Goal: Task Accomplishment & Management: Complete application form

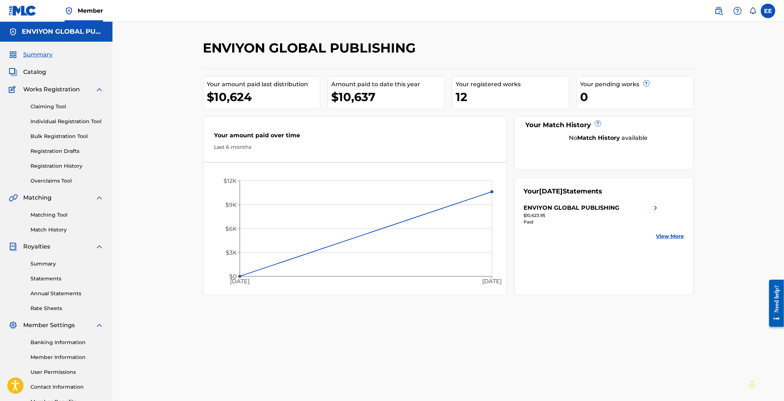
click at [32, 71] on span "Catalog" at bounding box center [34, 72] width 23 height 9
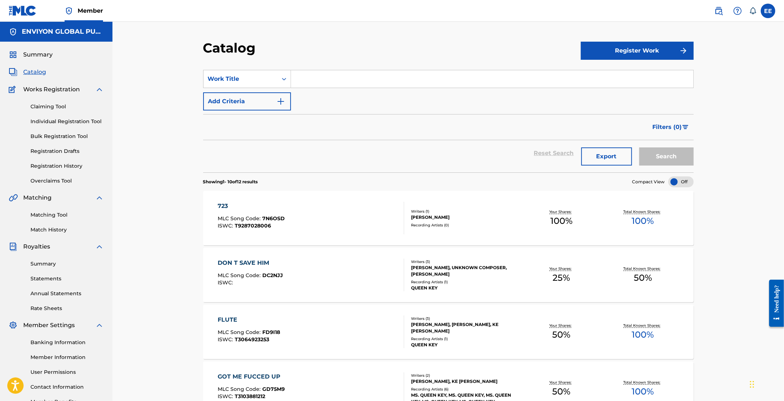
click at [626, 51] on button "Register Work" at bounding box center [637, 51] width 113 height 18
click at [605, 73] on link "Individual" at bounding box center [637, 74] width 113 height 17
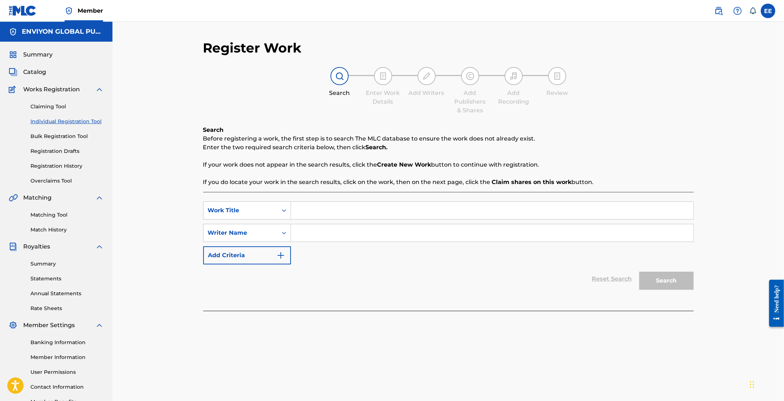
click at [29, 75] on span "Catalog" at bounding box center [34, 72] width 23 height 9
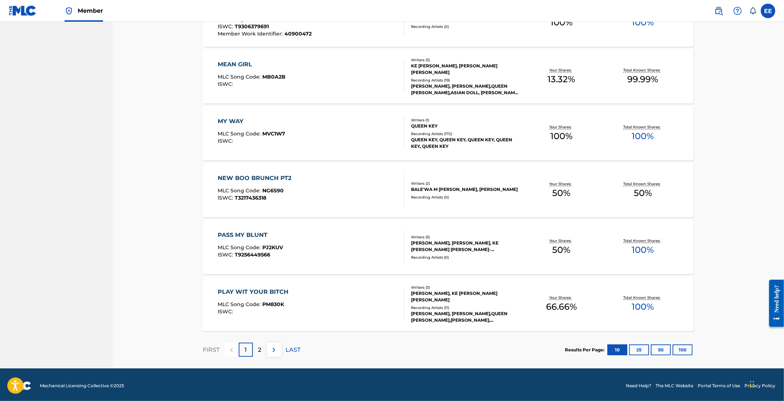
scroll to position [429, 0]
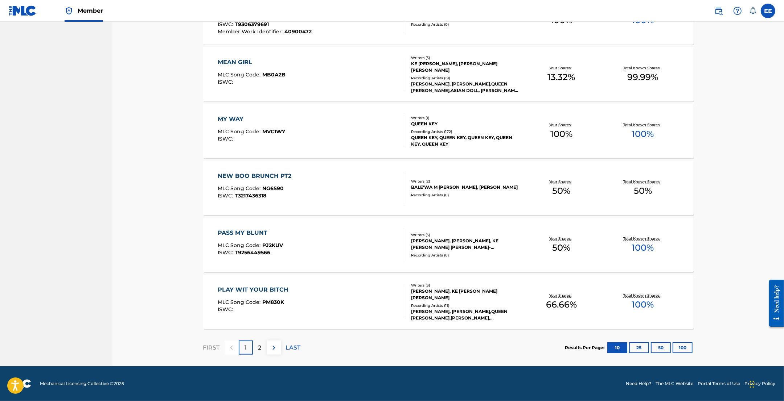
click at [255, 347] on div "2" at bounding box center [260, 348] width 14 height 14
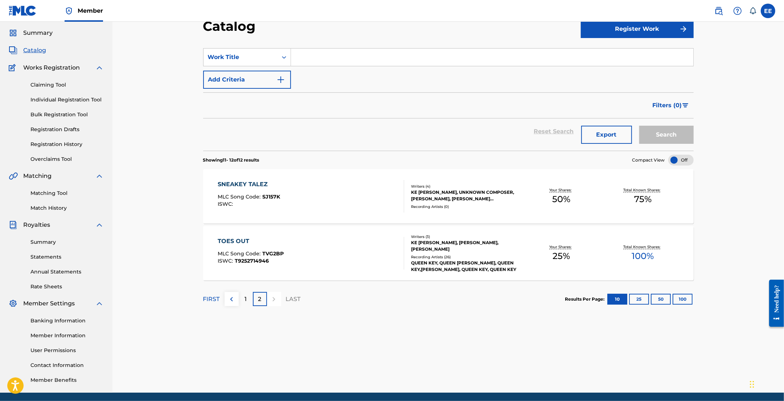
scroll to position [0, 0]
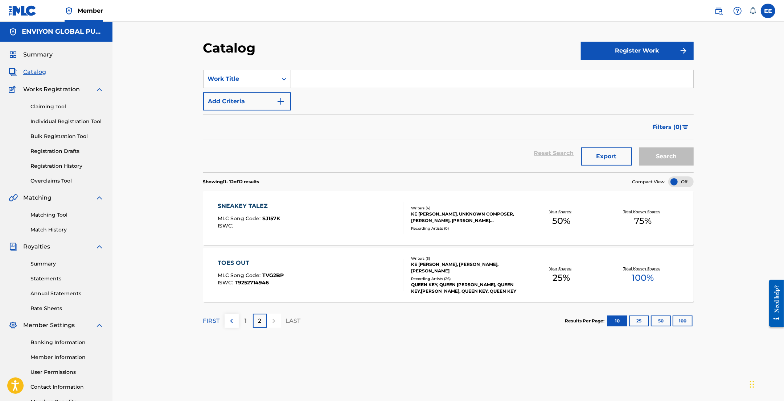
click at [100, 90] on img at bounding box center [99, 89] width 9 height 9
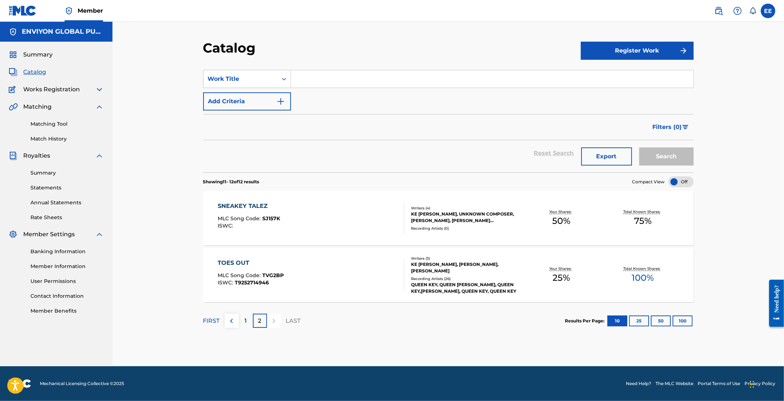
click at [97, 105] on img at bounding box center [99, 107] width 9 height 9
click at [627, 41] on div "Register Work" at bounding box center [637, 50] width 113 height 21
click at [622, 54] on button "Register Work" at bounding box center [637, 51] width 113 height 18
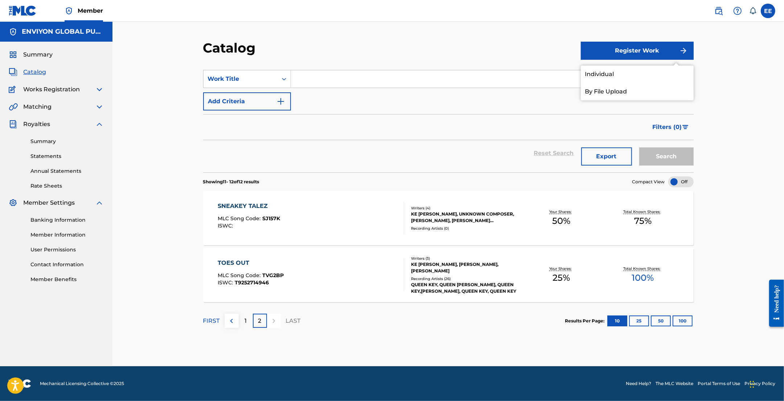
click at [607, 74] on link "Individual" at bounding box center [637, 74] width 113 height 17
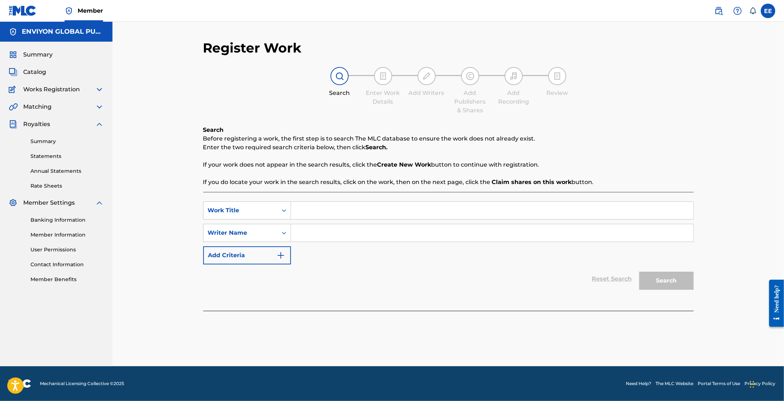
click at [308, 213] on input "Search Form" at bounding box center [492, 210] width 402 height 17
type input "Bad to the bone"
drag, startPoint x: 347, startPoint y: 209, endPoint x: 298, endPoint y: 205, distance: 49.5
click at [298, 205] on input "Bad to the bone" at bounding box center [492, 210] width 402 height 17
type input "BAD TO THE BONE"
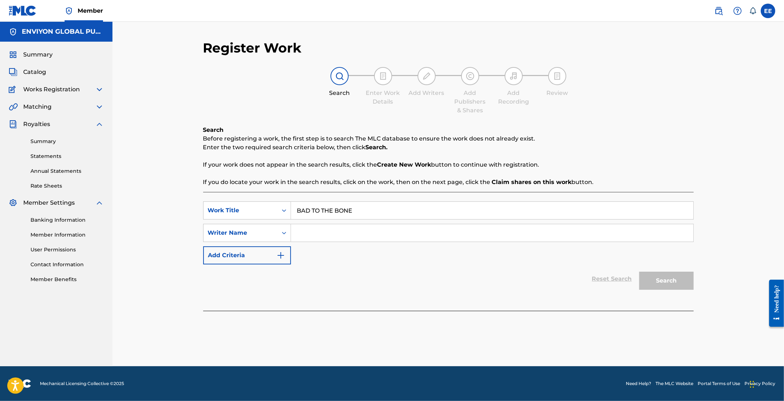
click at [311, 240] on input "Search Form" at bounding box center [492, 232] width 402 height 17
click at [387, 236] on input "Search Form" at bounding box center [492, 232] width 402 height 17
paste input "[PERSON_NAME] SHA"
type input "[PERSON_NAME] SHA"
click at [656, 280] on button "Search" at bounding box center [666, 281] width 54 height 18
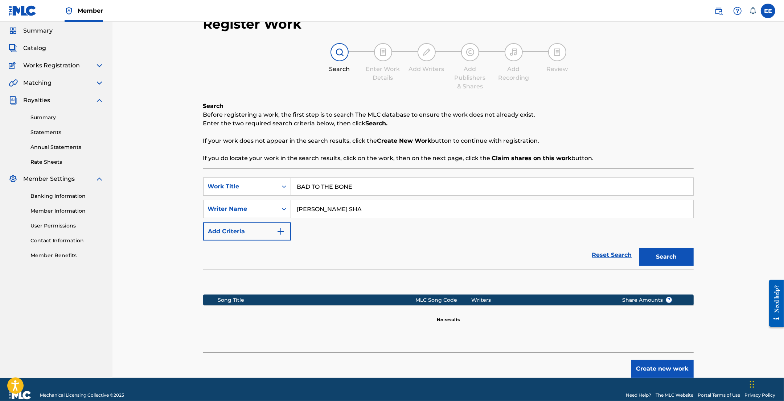
scroll to position [35, 0]
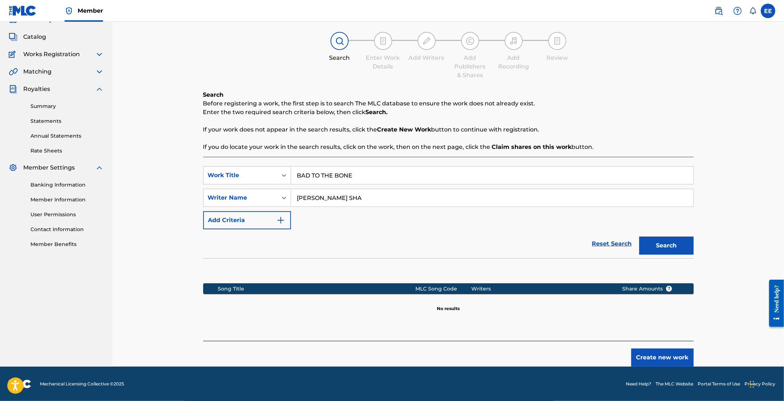
click at [668, 244] on button "Search" at bounding box center [666, 246] width 54 height 18
click at [648, 355] on button "Create new work" at bounding box center [662, 358] width 62 height 18
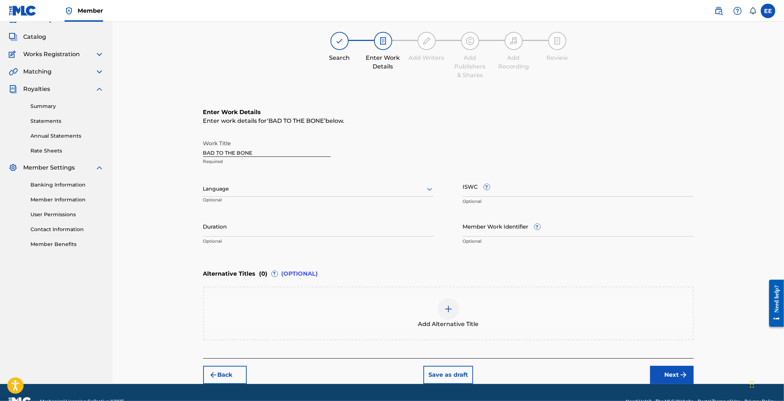
click at [268, 187] on div at bounding box center [318, 189] width 231 height 9
click at [264, 200] on div "English" at bounding box center [318, 205] width 230 height 16
click at [517, 189] on input "ISWC ?" at bounding box center [578, 186] width 231 height 21
click at [544, 192] on input "ISWC ?" at bounding box center [578, 186] width 231 height 21
paste input "T-312.714.298-3"
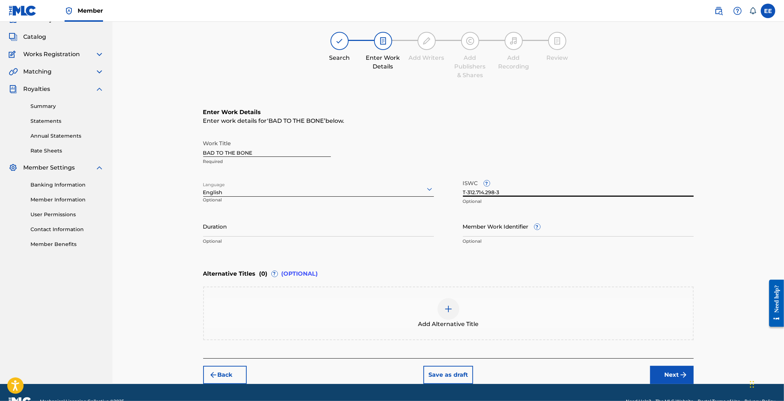
type input "T-312.714.298-3"
click at [318, 235] on input "Duration" at bounding box center [318, 226] width 231 height 21
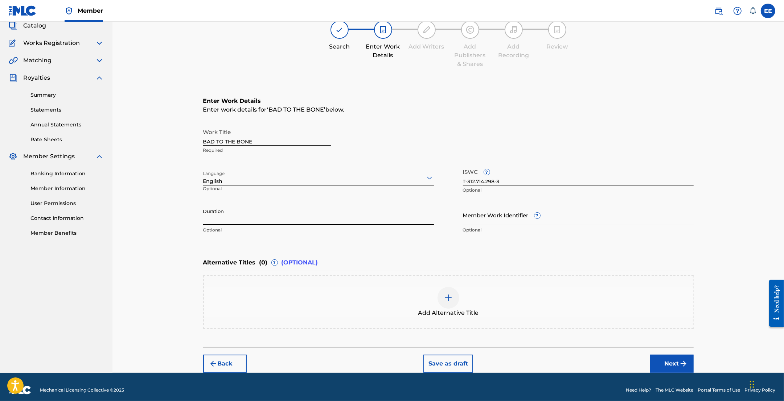
scroll to position [52, 0]
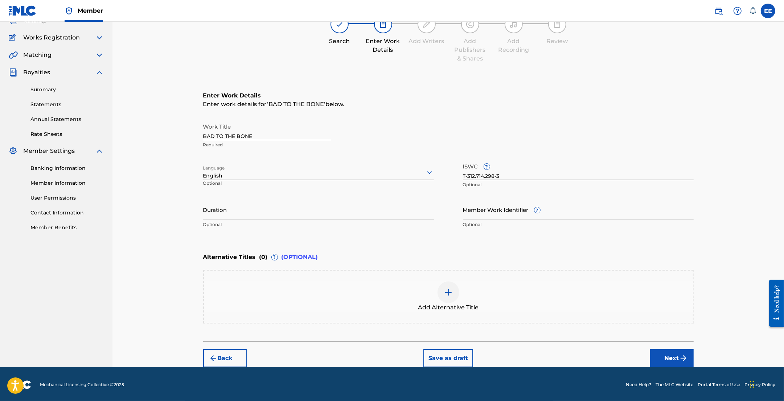
click at [668, 358] on button "Next" at bounding box center [672, 359] width 44 height 18
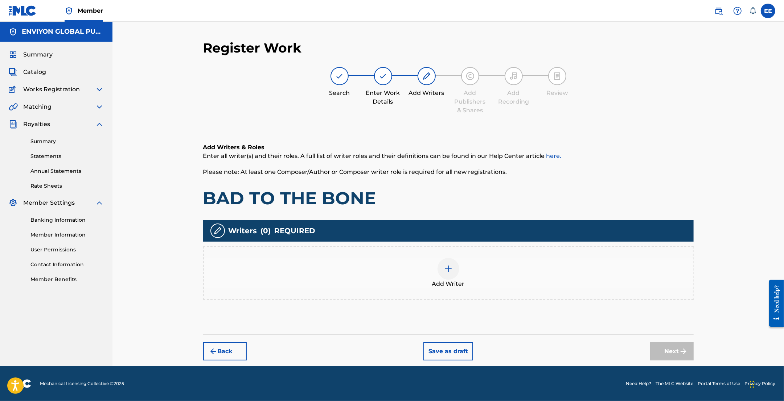
click at [444, 268] on img at bounding box center [448, 269] width 9 height 9
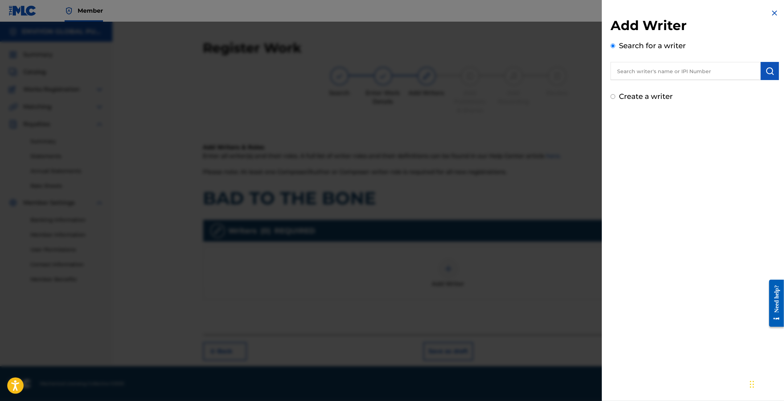
click at [658, 75] on input "text" at bounding box center [685, 71] width 150 height 18
click at [694, 74] on input "text" at bounding box center [685, 71] width 150 height 18
click at [724, 73] on input "text" at bounding box center [685, 71] width 150 height 18
click at [652, 70] on input "text" at bounding box center [685, 71] width 150 height 18
paste input "[PERSON_NAME] SHA"
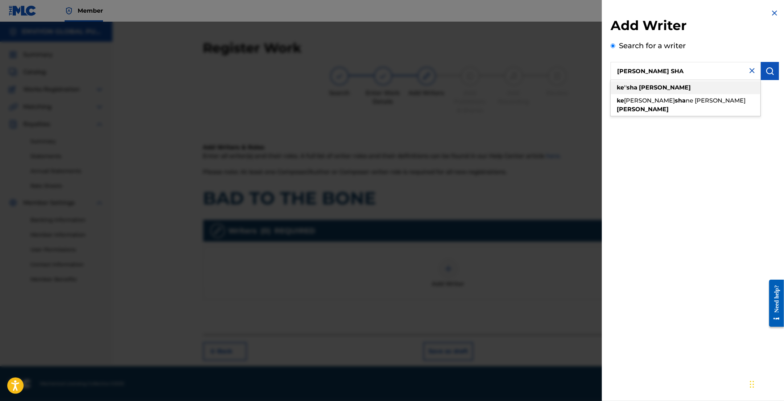
click at [647, 89] on strong "[PERSON_NAME]" at bounding box center [665, 87] width 52 height 7
type input "ke''[PERSON_NAME]"
click at [630, 98] on label "Create a writer" at bounding box center [646, 96] width 54 height 9
radio input "true"
click at [615, 98] on input "Create a writer" at bounding box center [612, 96] width 5 height 5
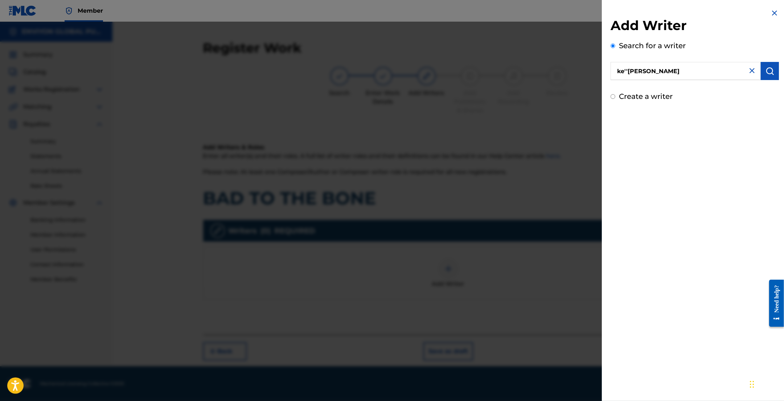
radio input "false"
radio input "true"
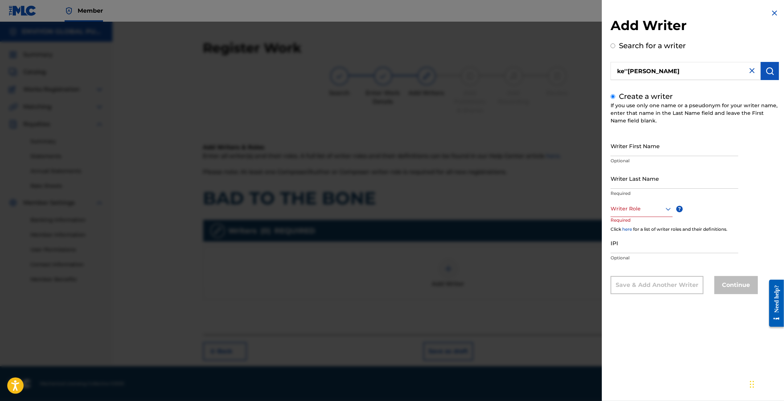
drag, startPoint x: 702, startPoint y: 71, endPoint x: 610, endPoint y: 64, distance: 91.7
click at [610, 64] on input "ke''[PERSON_NAME]" at bounding box center [685, 71] width 150 height 18
radio input "true"
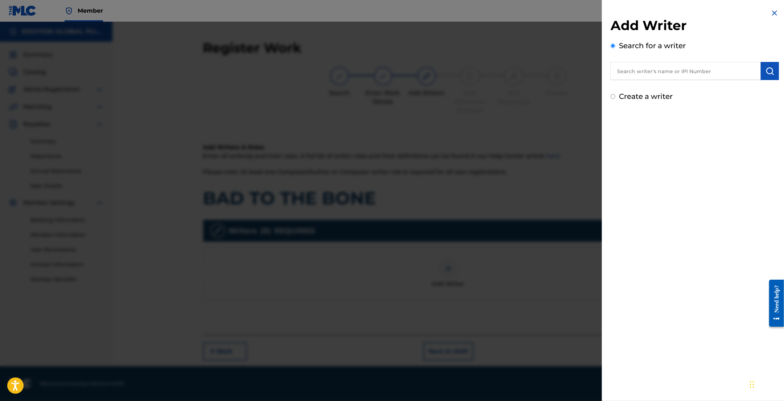
click at [655, 74] on input "text" at bounding box center [685, 71] width 150 height 18
paste input "00818738600"
type input "00818738600"
click at [773, 70] on button "submit" at bounding box center [769, 71] width 18 height 18
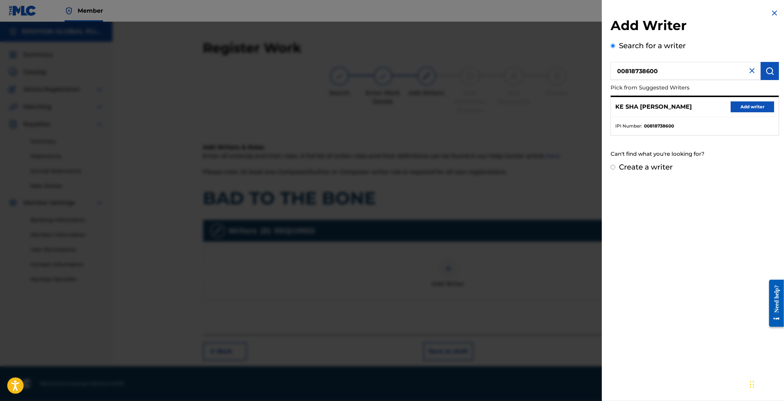
click at [747, 106] on button "Add writer" at bounding box center [752, 107] width 44 height 11
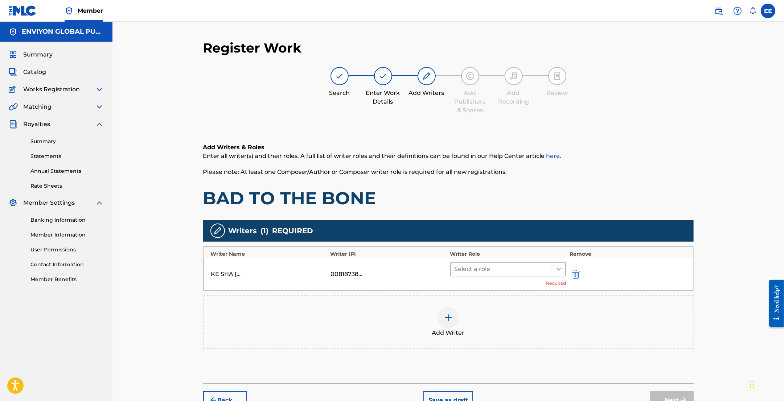
click at [554, 269] on div at bounding box center [558, 269] width 13 height 13
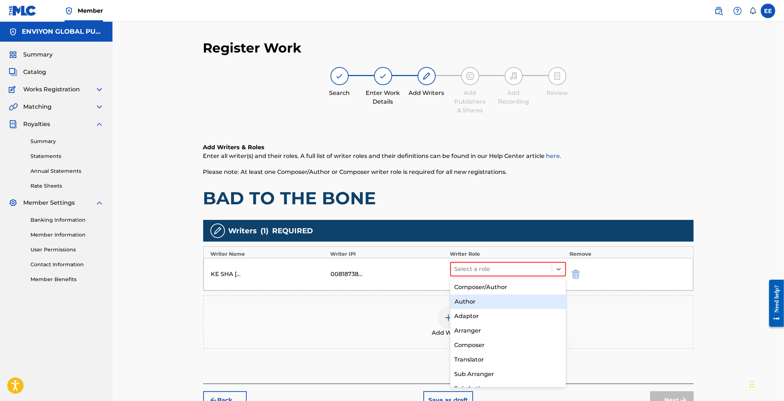
click at [501, 302] on div "Author" at bounding box center [508, 302] width 116 height 15
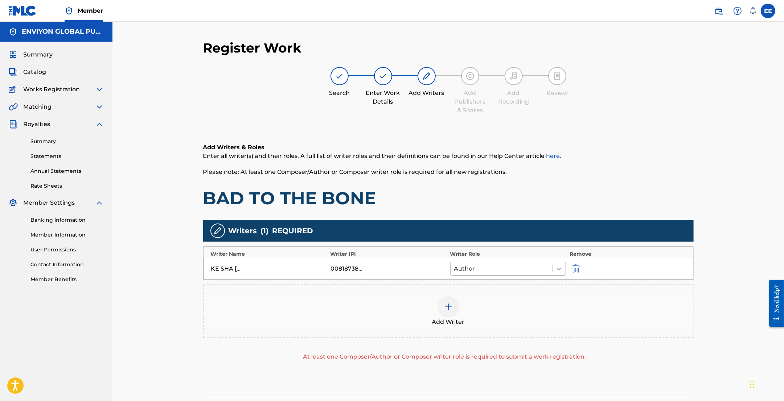
click at [560, 269] on icon at bounding box center [559, 269] width 4 height 3
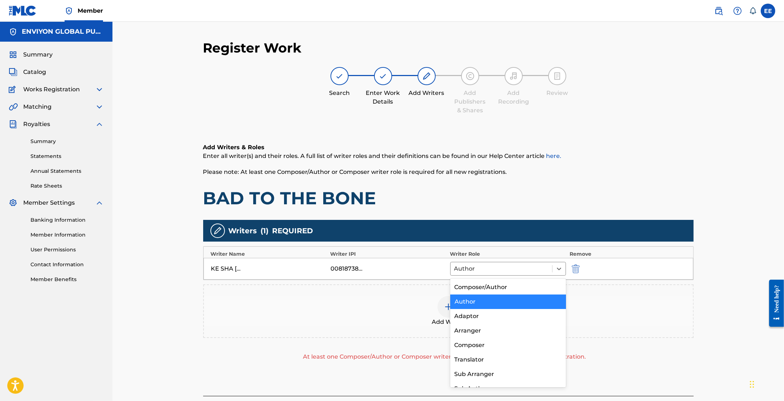
click at [497, 303] on div "Author" at bounding box center [508, 302] width 116 height 15
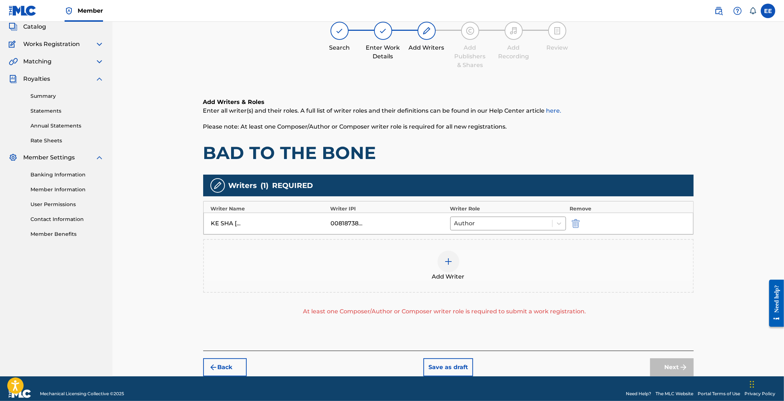
scroll to position [55, 0]
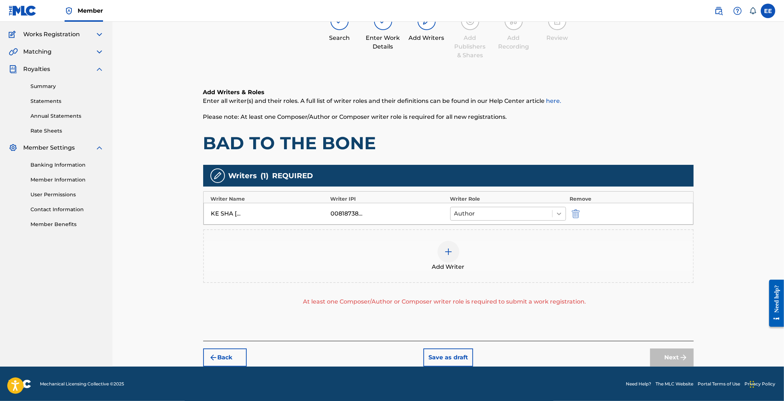
click at [560, 214] on icon at bounding box center [558, 213] width 7 height 7
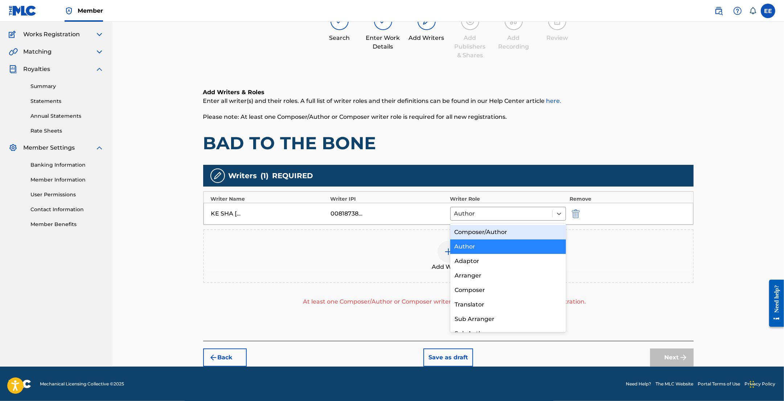
click at [514, 231] on div "Composer/Author" at bounding box center [508, 232] width 116 height 15
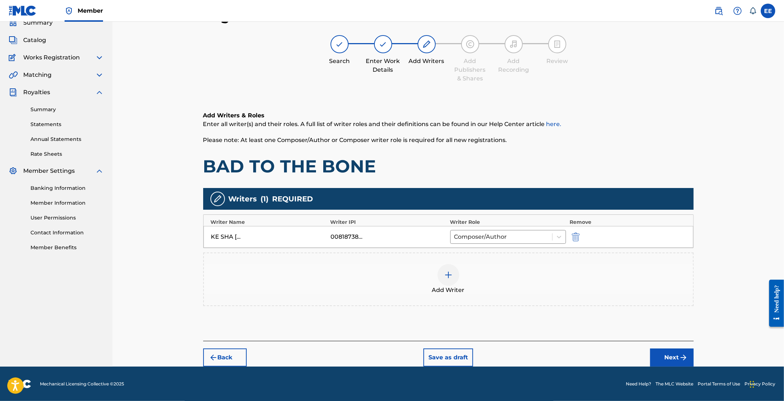
click at [675, 361] on button "Next" at bounding box center [672, 358] width 44 height 18
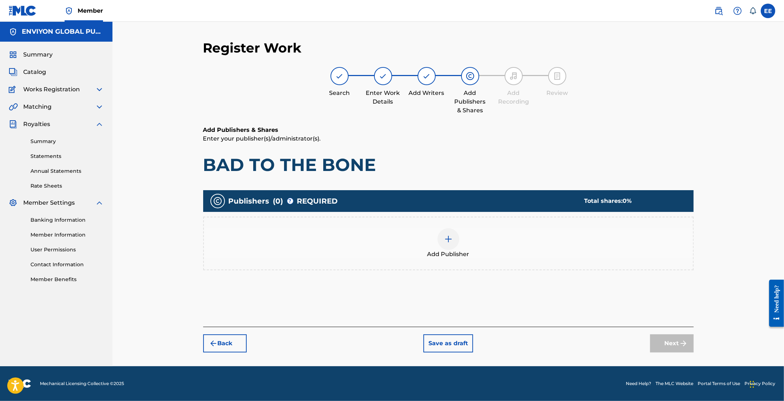
click at [450, 251] on span "Add Publisher" at bounding box center [448, 254] width 42 height 9
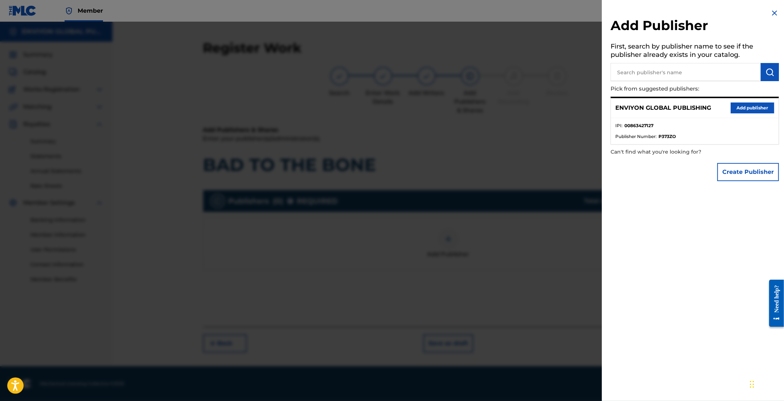
click at [739, 109] on button "Add publisher" at bounding box center [752, 108] width 44 height 11
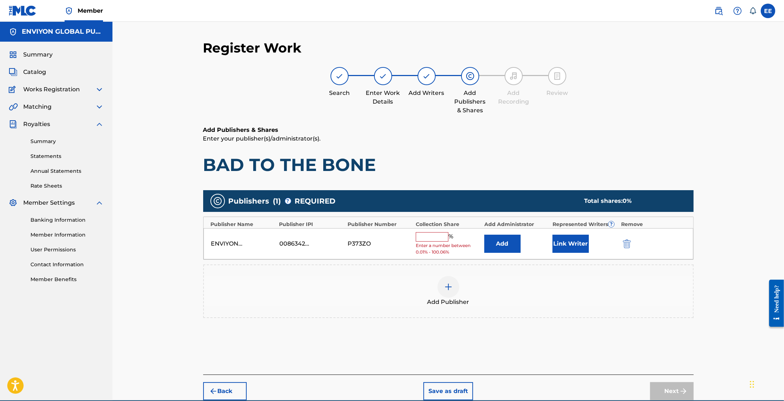
click at [440, 240] on input "text" at bounding box center [432, 236] width 33 height 9
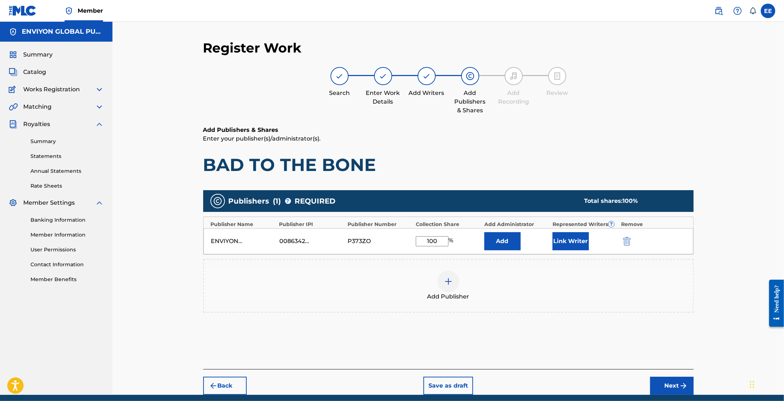
type input "100"
click at [469, 247] on div "ENVIYON GLOBAL PUBLISHING 00863427127 P373ZO 100 % Add Link Writer" at bounding box center [448, 241] width 490 height 26
click at [575, 242] on button "Link Writer" at bounding box center [570, 241] width 36 height 18
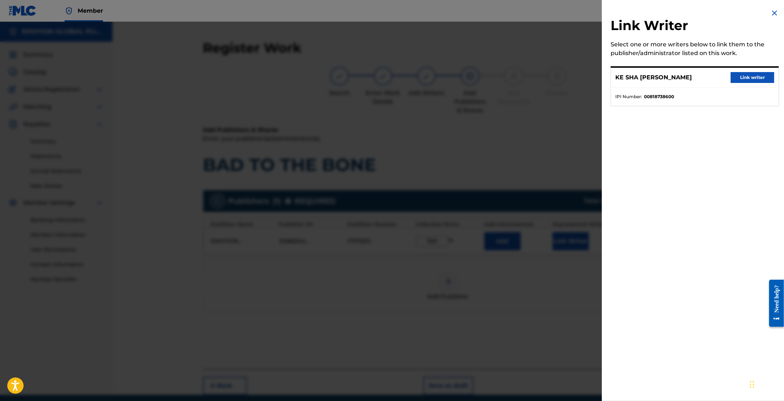
click at [745, 75] on button "Link writer" at bounding box center [752, 77] width 44 height 11
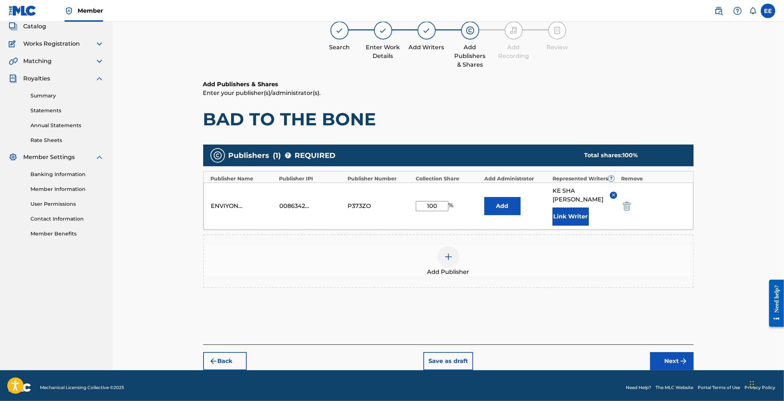
scroll to position [49, 0]
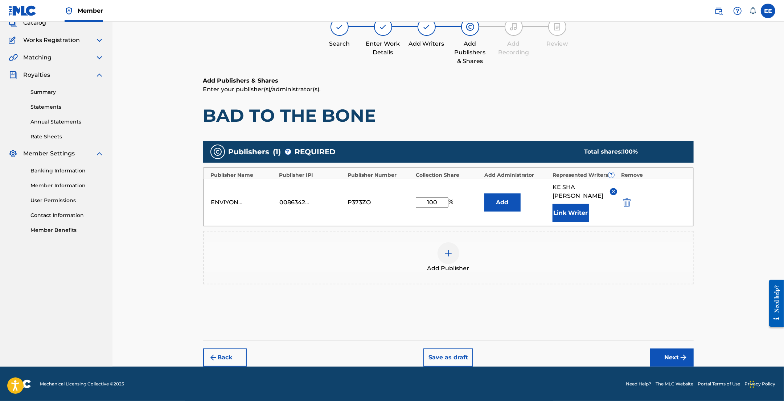
click at [673, 358] on button "Next" at bounding box center [672, 358] width 44 height 18
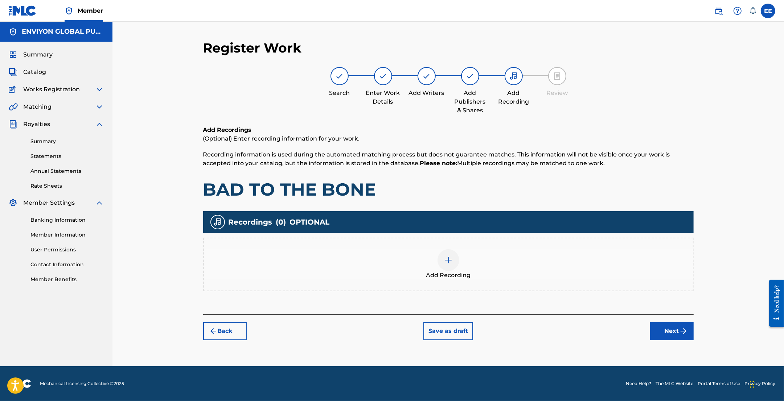
scroll to position [0, 0]
click at [449, 262] on img at bounding box center [448, 260] width 9 height 9
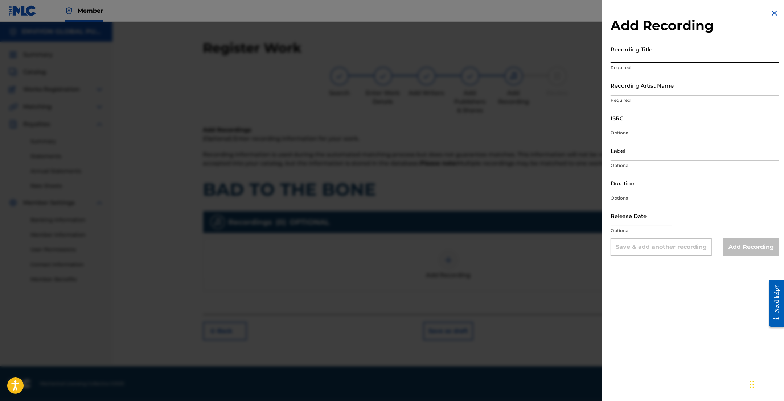
click at [673, 56] on input "Recording Title" at bounding box center [694, 52] width 168 height 21
paste input "BAD TO THE BONE"
type input "BAD TO THE BONE"
click at [681, 88] on input "Recording Artist Name" at bounding box center [694, 85] width 168 height 21
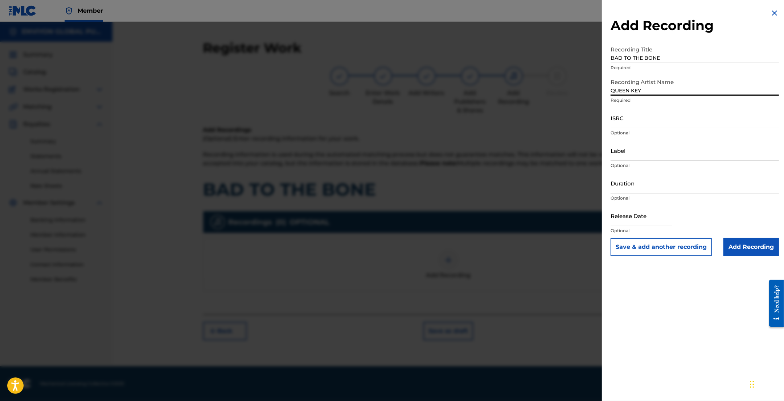
type input "QUEEN KEY"
click at [647, 119] on input "ISRC" at bounding box center [694, 118] width 168 height 21
select select "7"
select select "2025"
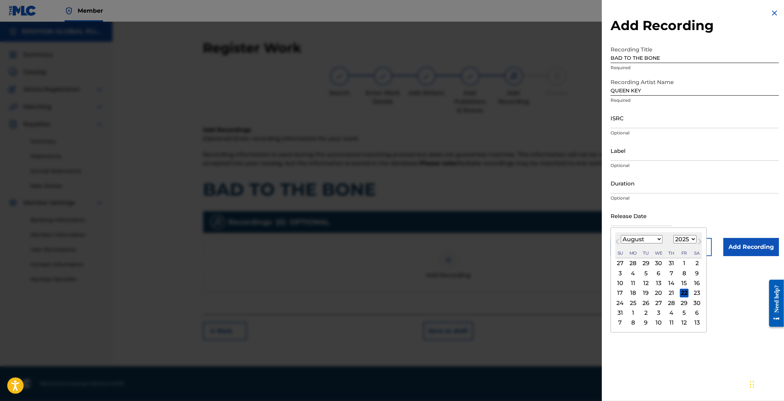
click at [650, 216] on input "text" at bounding box center [641, 216] width 62 height 21
click at [666, 218] on input "text" at bounding box center [641, 216] width 62 height 21
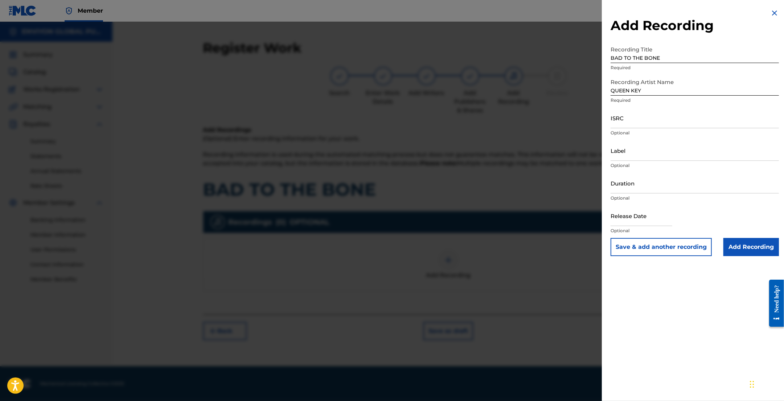
click at [752, 250] on input "Add Recording" at bounding box center [750, 247] width 55 height 18
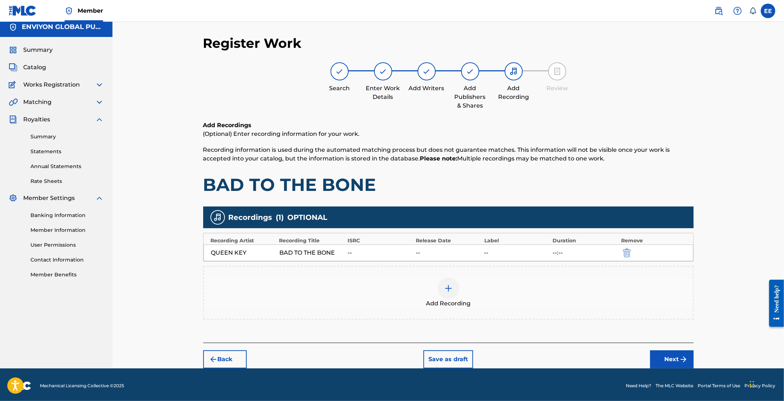
scroll to position [6, 0]
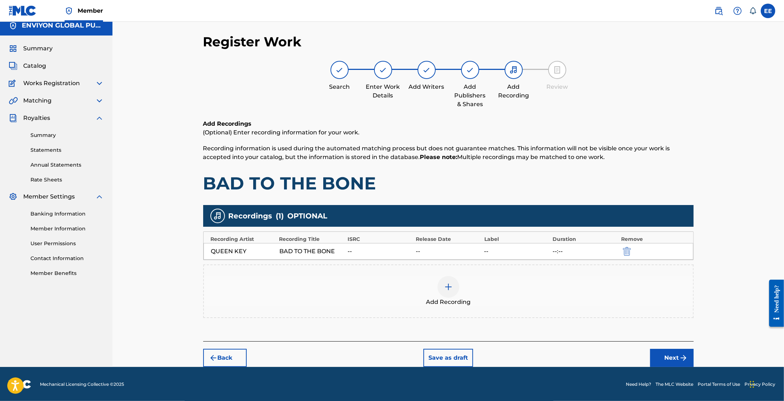
click at [674, 358] on button "Next" at bounding box center [672, 358] width 44 height 18
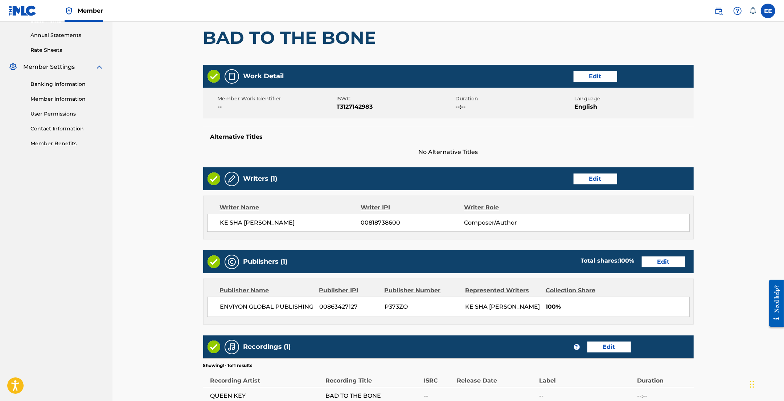
scroll to position [212, 0]
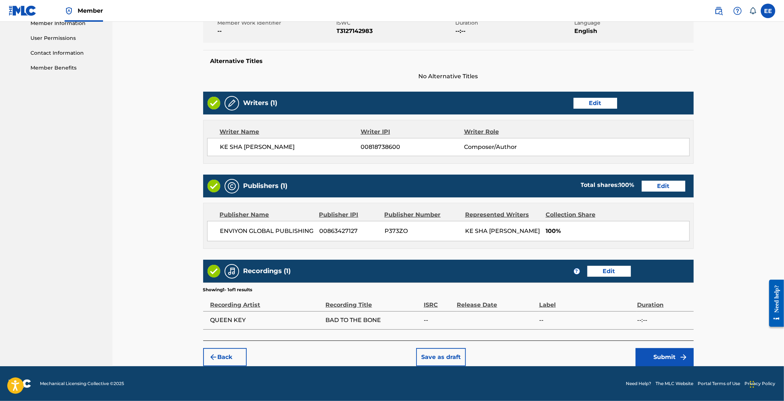
click at [651, 360] on button "Submit" at bounding box center [664, 357] width 58 height 18
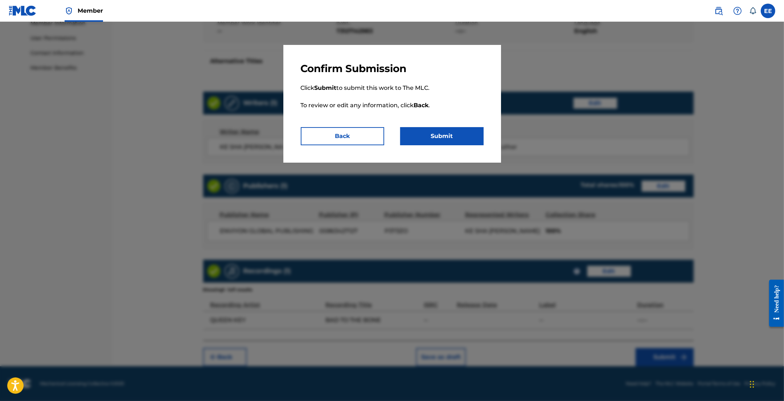
click at [353, 133] on button "Back" at bounding box center [342, 136] width 83 height 18
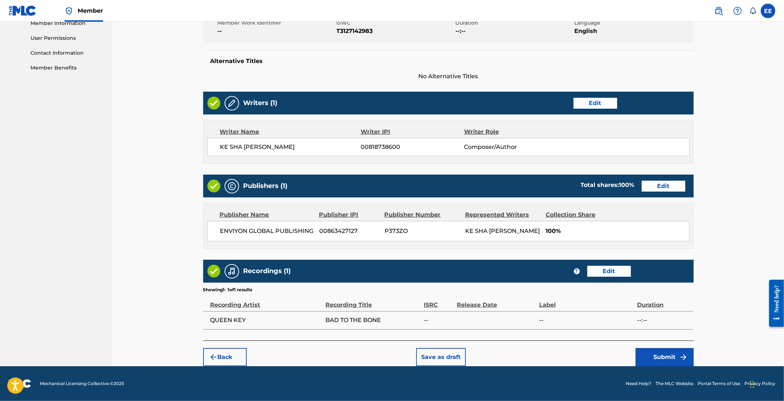
click at [656, 356] on button "Submit" at bounding box center [664, 357] width 58 height 18
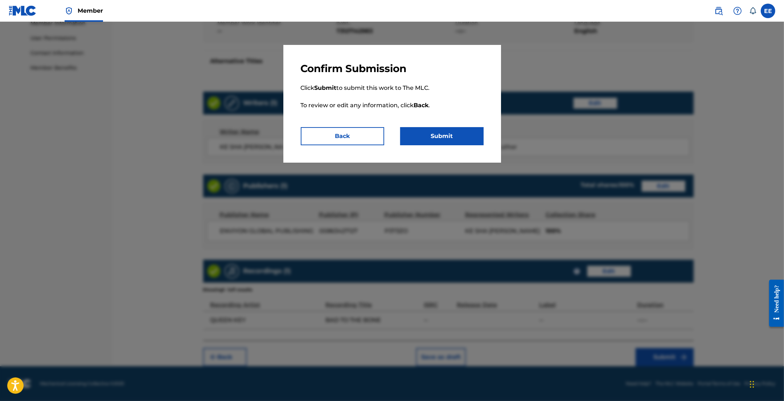
click at [443, 137] on button "Submit" at bounding box center [441, 136] width 83 height 18
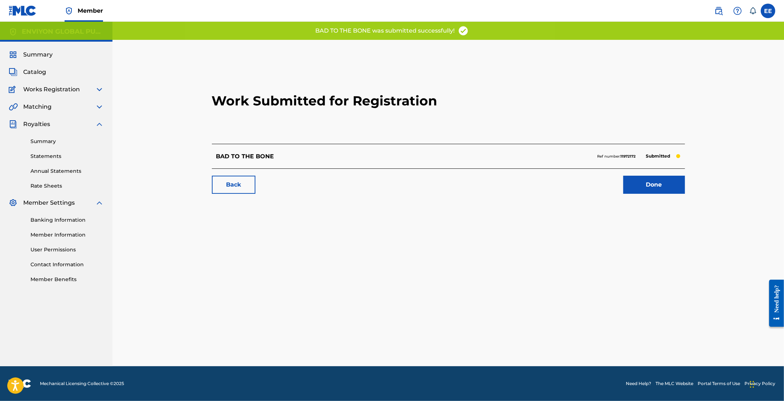
click at [649, 185] on link "Done" at bounding box center [654, 185] width 62 height 18
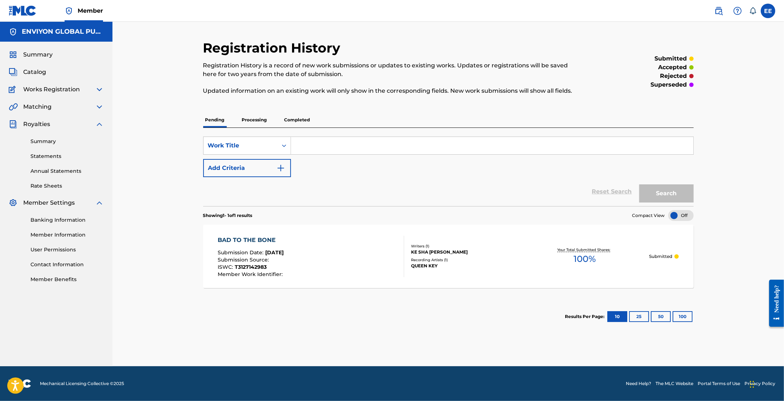
click at [41, 71] on span "Catalog" at bounding box center [34, 72] width 23 height 9
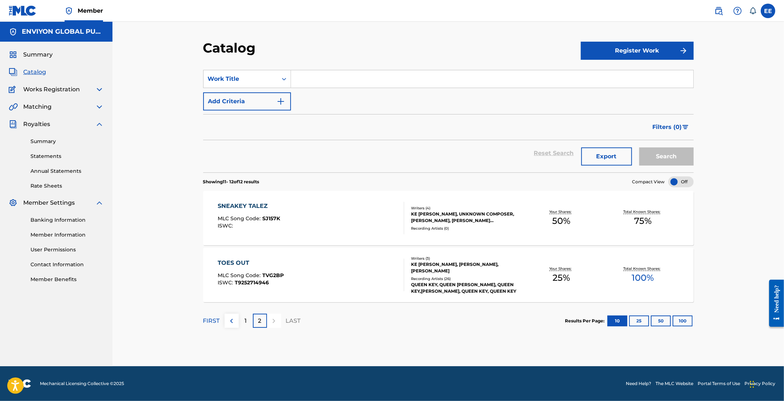
click at [244, 319] on div "1" at bounding box center [246, 321] width 14 height 14
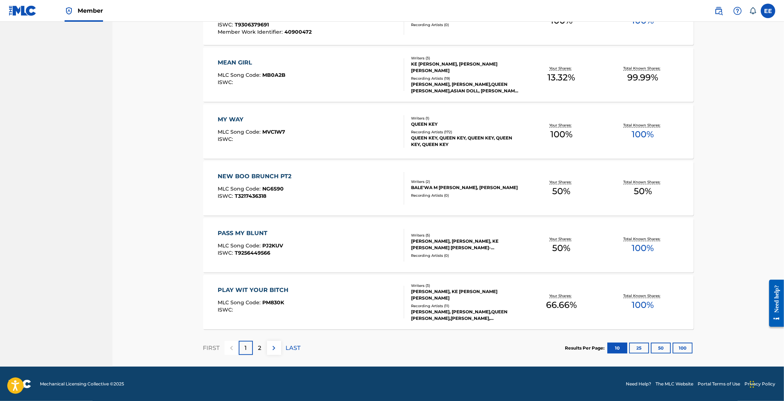
scroll to position [429, 0]
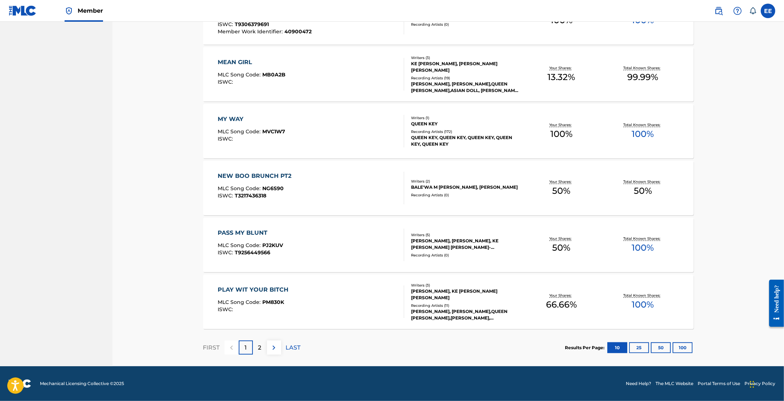
click at [257, 346] on div "2" at bounding box center [260, 348] width 14 height 14
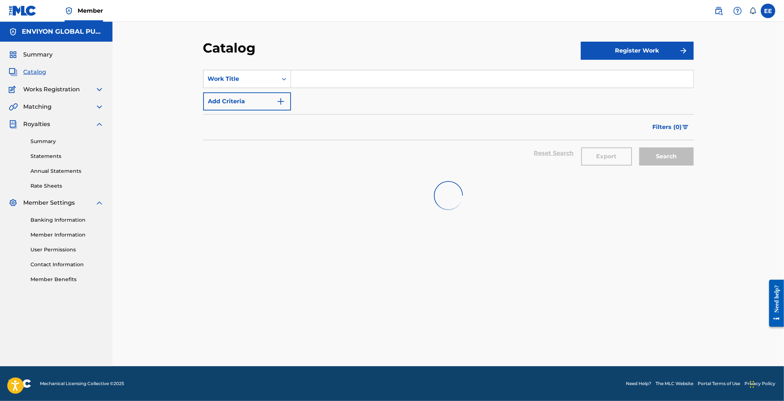
scroll to position [0, 0]
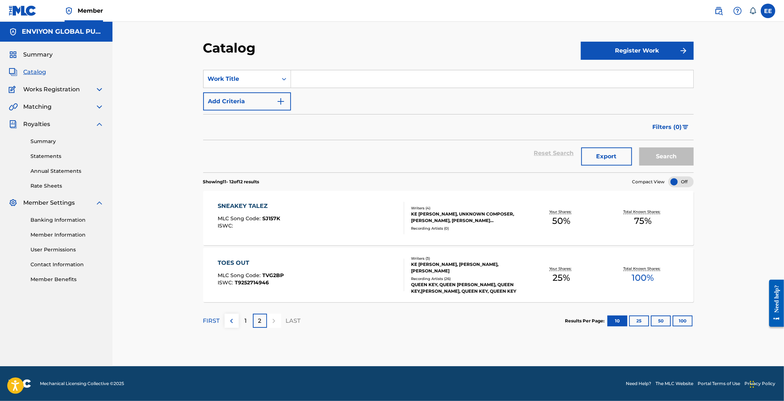
click at [245, 321] on p "1" at bounding box center [245, 321] width 2 height 9
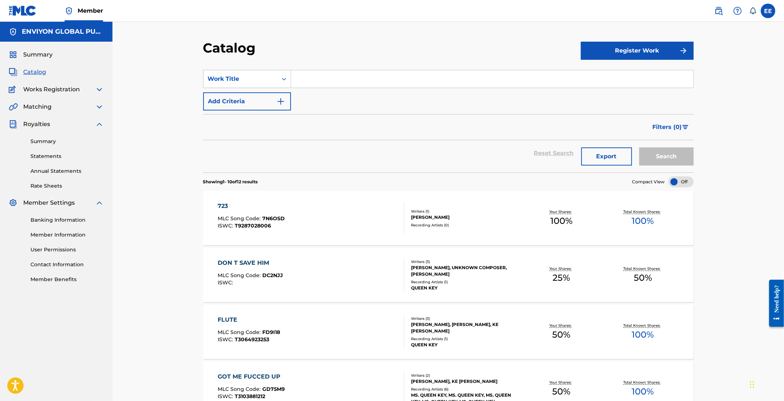
click at [621, 50] on button "Register Work" at bounding box center [637, 51] width 113 height 18
click at [617, 73] on link "Individual" at bounding box center [637, 74] width 113 height 17
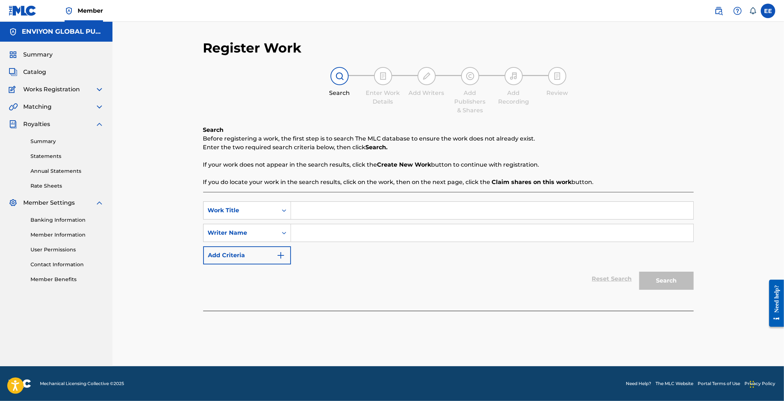
click at [321, 213] on input "Search Form" at bounding box center [492, 210] width 402 height 17
type input "BAKED AS A PIE"
click at [325, 230] on input "Search Form" at bounding box center [492, 232] width 402 height 17
click at [412, 233] on input "Search Form" at bounding box center [492, 232] width 402 height 17
paste input "[PERSON_NAME] SHA"
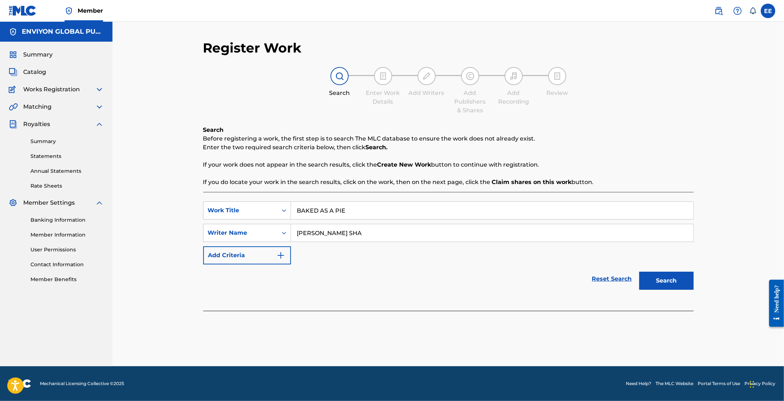
type input "[PERSON_NAME] SHA"
click at [663, 283] on button "Search" at bounding box center [666, 281] width 54 height 18
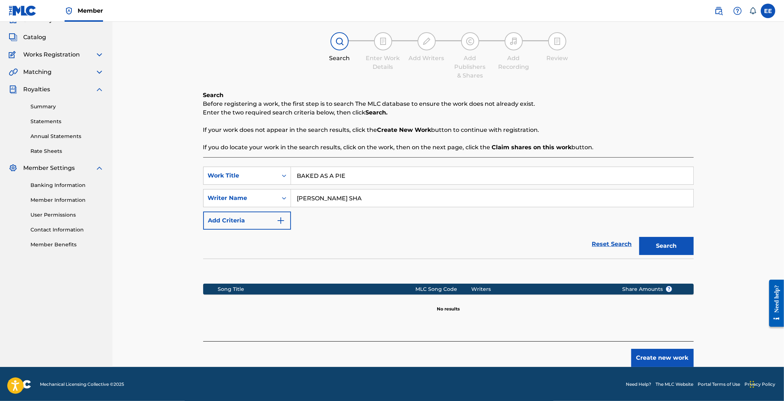
scroll to position [35, 0]
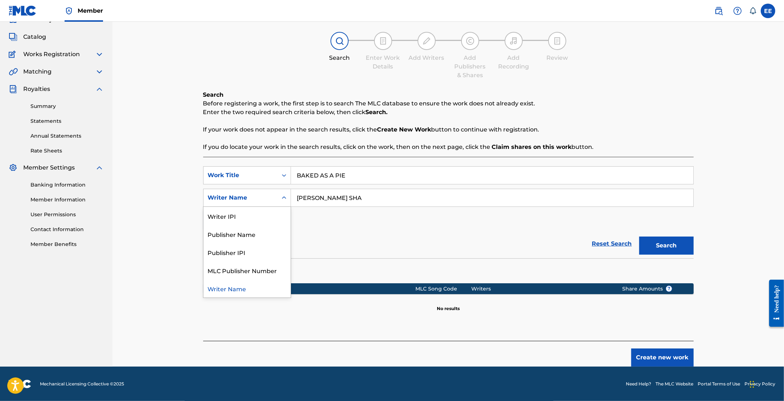
click at [282, 197] on icon "Search Form" at bounding box center [283, 197] width 7 height 7
click at [267, 215] on div "Writer IPI" at bounding box center [246, 216] width 87 height 18
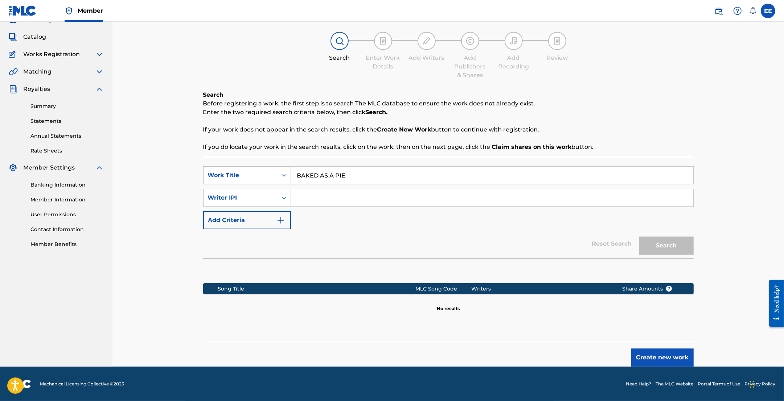
click at [342, 197] on input "Search Form" at bounding box center [492, 197] width 402 height 17
click at [405, 191] on input "Search Form" at bounding box center [492, 197] width 402 height 17
paste input "00818738600"
click at [309, 198] on input "00818738600" at bounding box center [492, 197] width 402 height 17
type input "00818738600"
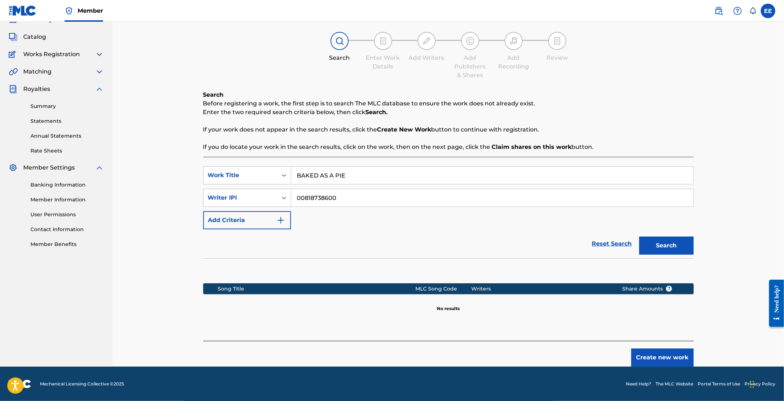
click at [671, 242] on button "Search" at bounding box center [666, 246] width 54 height 18
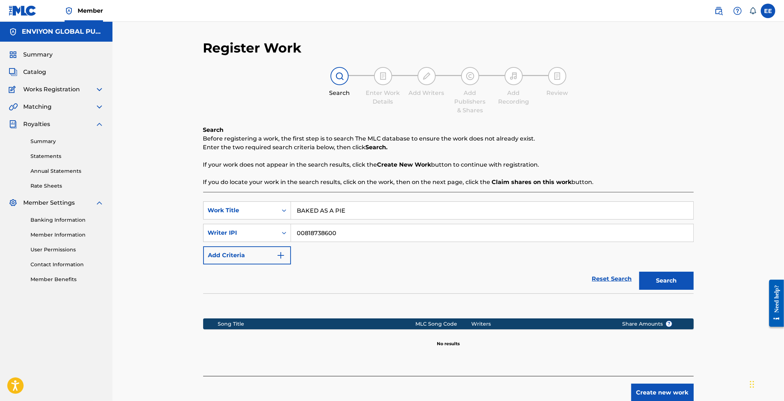
click at [673, 283] on button "Search" at bounding box center [666, 281] width 54 height 18
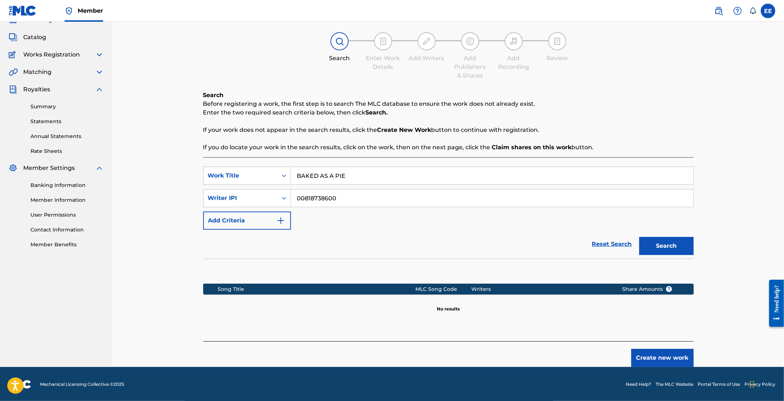
scroll to position [35, 0]
click at [662, 361] on button "Create new work" at bounding box center [662, 358] width 62 height 18
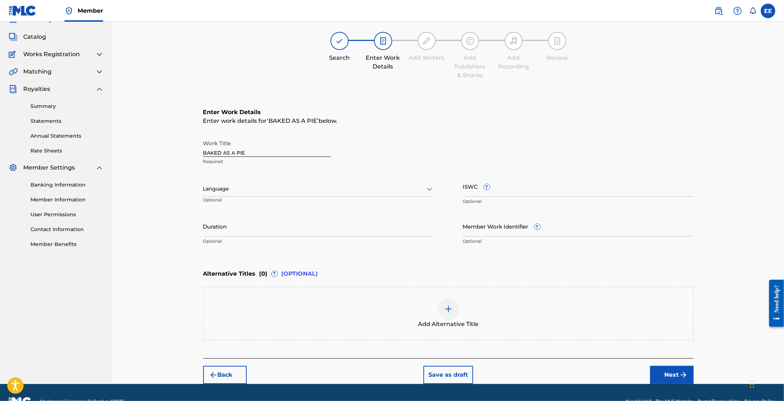
scroll to position [0, 0]
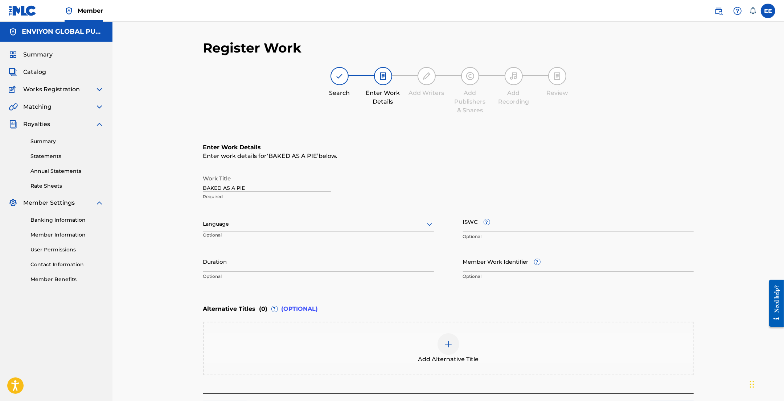
click at [257, 217] on div "Language" at bounding box center [318, 224] width 231 height 15
click at [258, 236] on div "English" at bounding box center [318, 240] width 230 height 16
click at [499, 220] on input "ISWC ?" at bounding box center [578, 221] width 231 height 21
click at [519, 227] on input "ISWC ?" at bounding box center [578, 221] width 231 height 21
paste input "T-310.395.794-0"
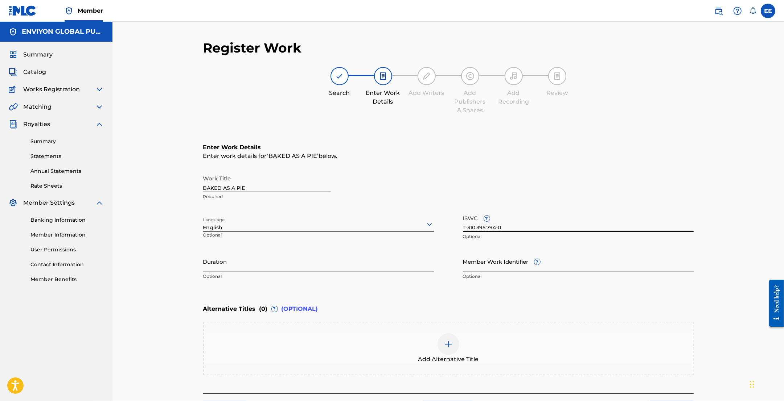
type input "T-310.395.794-0"
click at [384, 262] on input "Duration" at bounding box center [318, 261] width 231 height 21
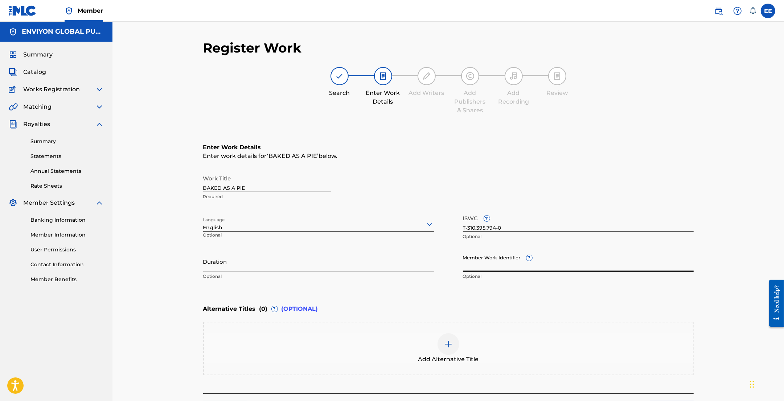
click at [482, 264] on input "Member Work Identifier ?" at bounding box center [578, 261] width 231 height 21
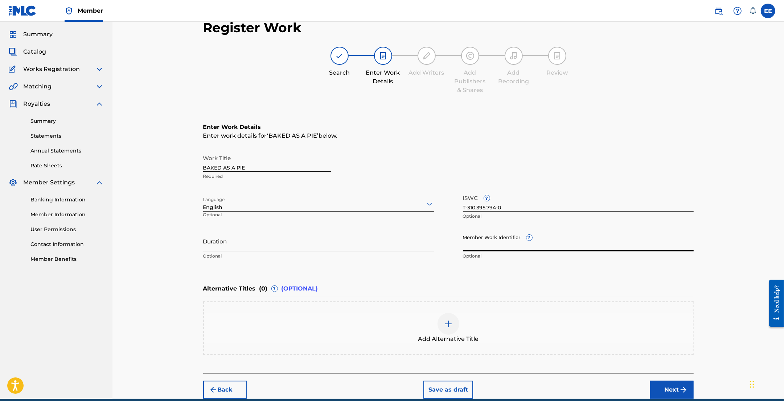
scroll to position [52, 0]
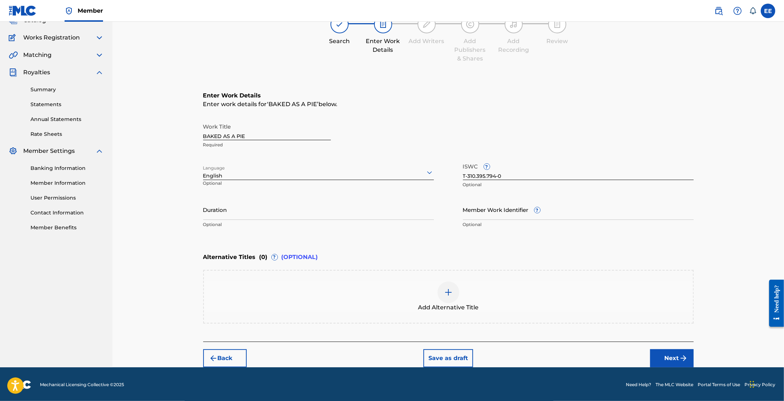
click at [673, 358] on button "Next" at bounding box center [672, 359] width 44 height 18
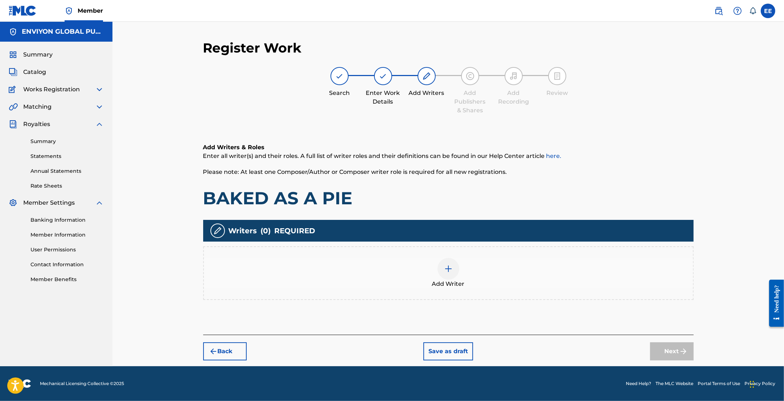
click at [454, 269] on div at bounding box center [448, 269] width 22 height 22
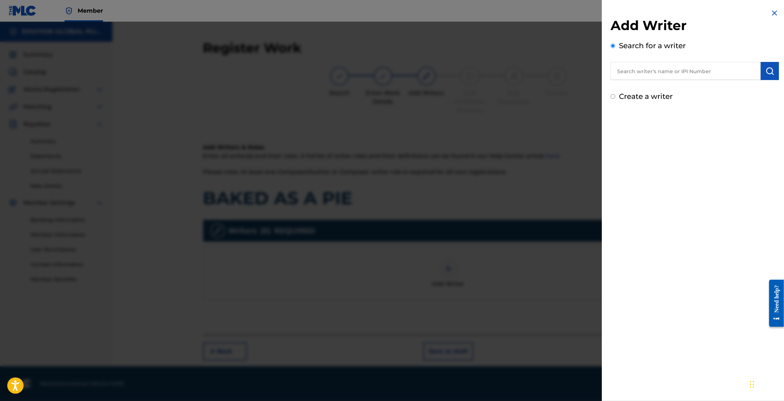
click at [663, 67] on input "text" at bounding box center [685, 71] width 150 height 18
paste input "T-310.395.794-0"
type input "T-310.395.794-0"
drag, startPoint x: 674, startPoint y: 75, endPoint x: 575, endPoint y: 63, distance: 100.5
click at [575, 63] on div "Add Writer Search for a writer T-310.395.794-0 Create a writer" at bounding box center [392, 212] width 784 height 380
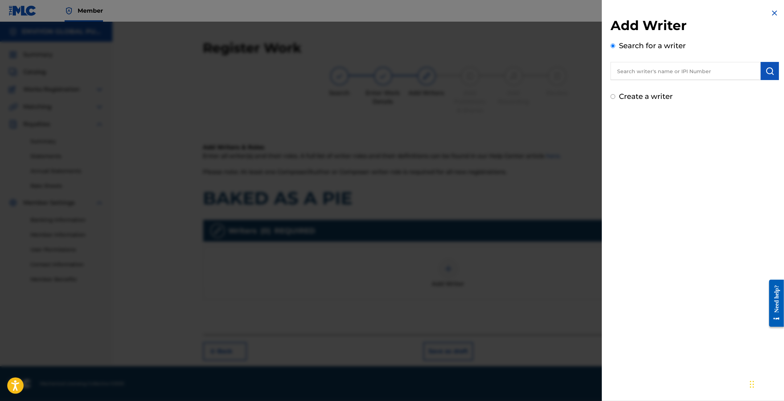
click at [682, 73] on input "text" at bounding box center [685, 71] width 150 height 18
paste input "00818738600"
click at [766, 70] on img "submit" at bounding box center [769, 71] width 9 height 9
click at [634, 71] on input "00818738600" at bounding box center [685, 71] width 150 height 18
click at [630, 71] on input "00818738600" at bounding box center [685, 71] width 150 height 18
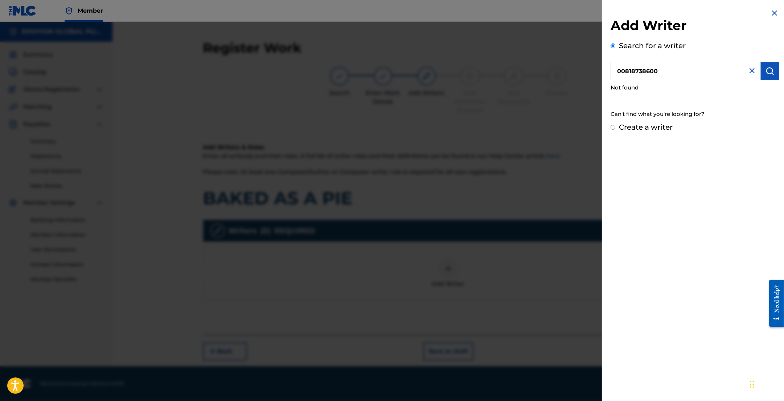
type input "00818738600"
click at [771, 73] on img "submit" at bounding box center [769, 71] width 9 height 9
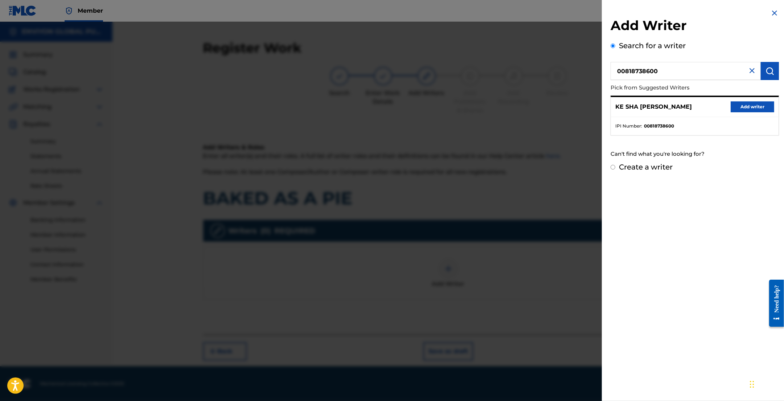
click at [740, 104] on button "Add writer" at bounding box center [752, 107] width 44 height 11
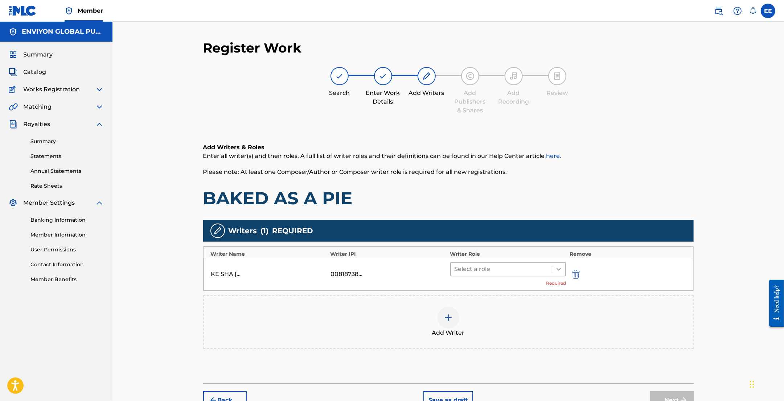
click at [557, 269] on icon at bounding box center [558, 269] width 7 height 7
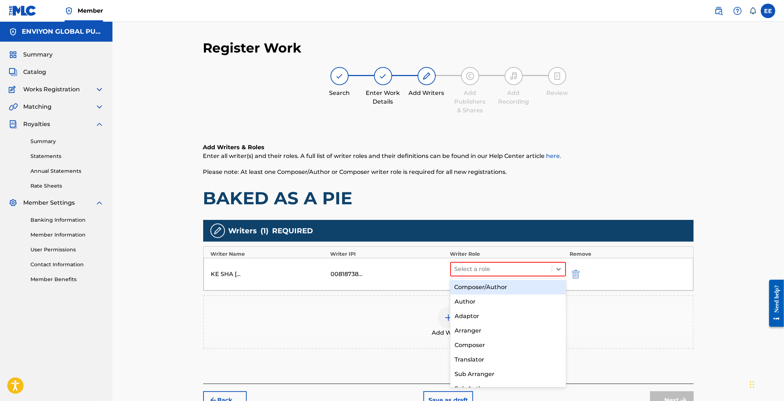
click at [510, 291] on div "Composer/Author" at bounding box center [508, 287] width 116 height 15
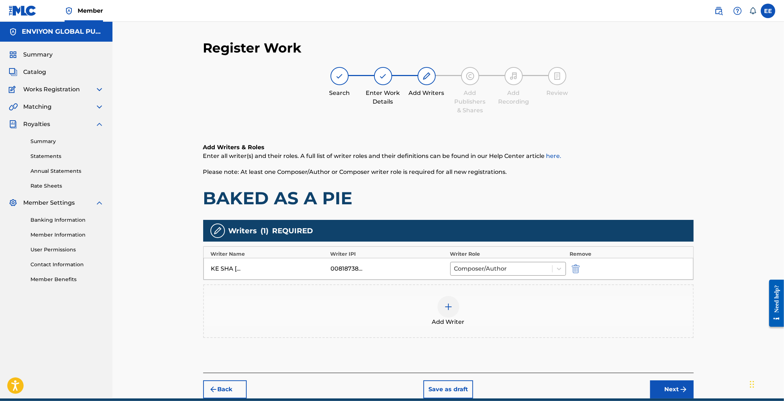
scroll to position [32, 0]
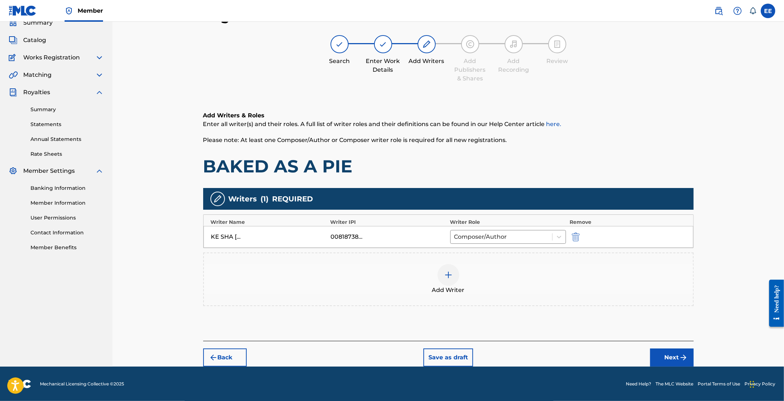
click at [668, 358] on button "Next" at bounding box center [672, 358] width 44 height 18
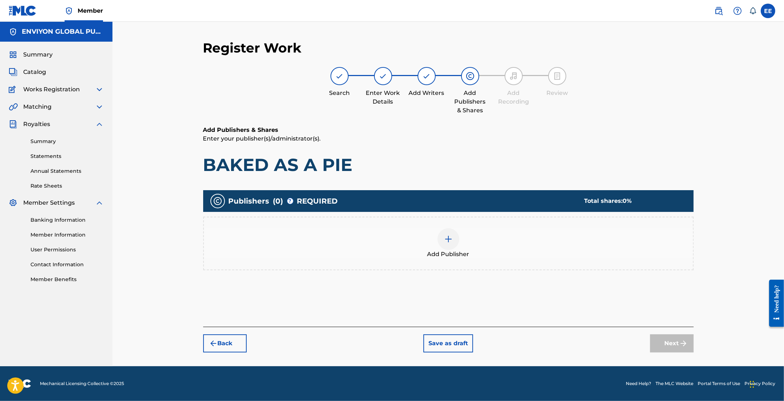
click at [444, 237] on img at bounding box center [448, 239] width 9 height 9
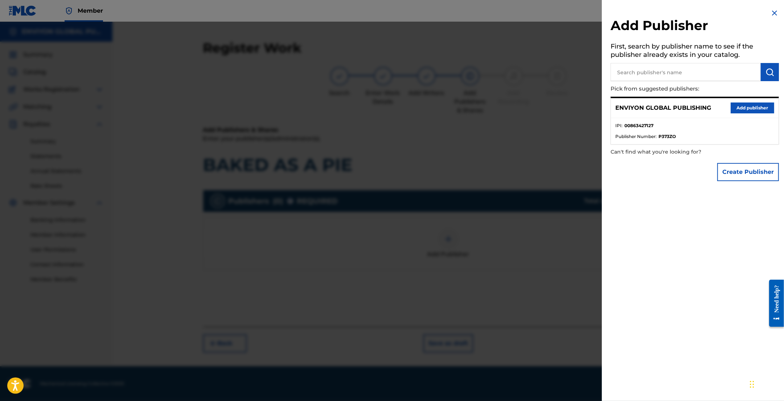
click at [751, 108] on button "Add publisher" at bounding box center [752, 108] width 44 height 11
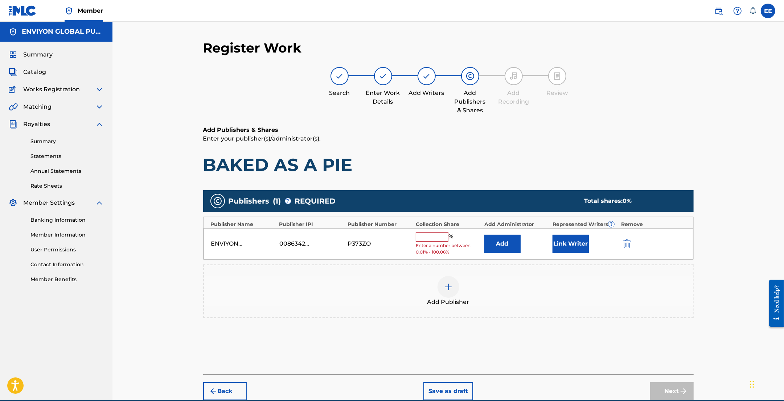
click at [430, 240] on input "text" at bounding box center [432, 236] width 33 height 9
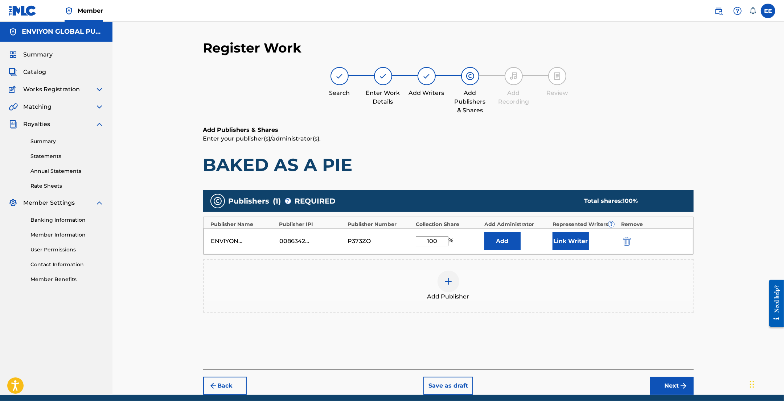
type input "100"
click at [573, 249] on button "Link Writer" at bounding box center [570, 241] width 36 height 18
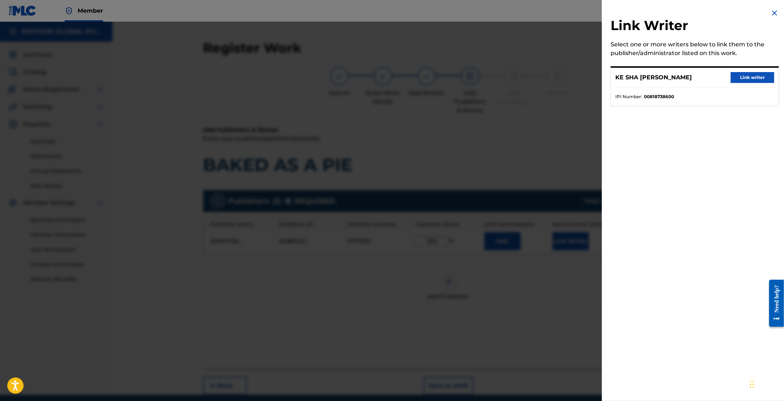
click at [747, 73] on button "Link writer" at bounding box center [752, 77] width 44 height 11
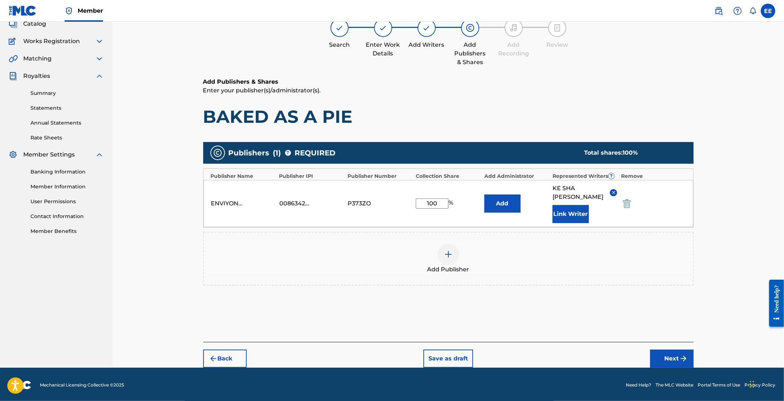
scroll to position [49, 0]
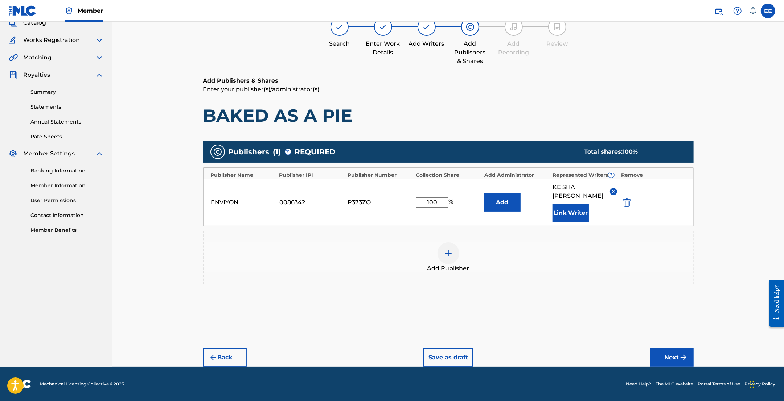
click at [675, 363] on button "Next" at bounding box center [672, 358] width 44 height 18
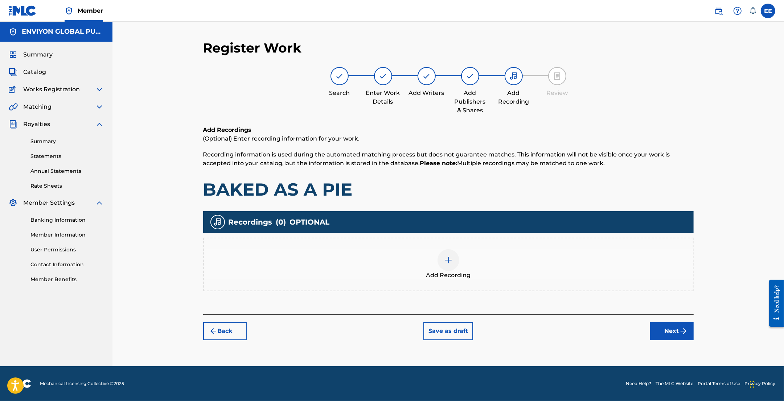
click at [441, 257] on div at bounding box center [448, 260] width 22 height 22
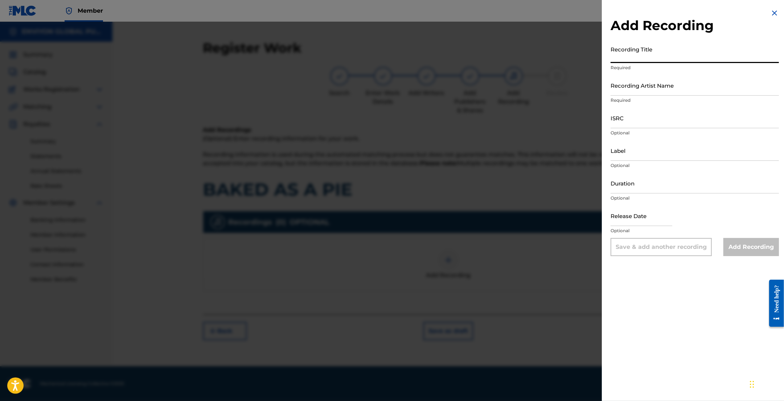
click at [659, 59] on input "Recording Title" at bounding box center [694, 52] width 168 height 21
click at [626, 55] on input "Recording Title" at bounding box center [694, 52] width 168 height 21
paste input "BAKED AS A PIE"
type input "BAKED AS A PIE"
click at [653, 90] on input "Recording Artist Name" at bounding box center [694, 85] width 168 height 21
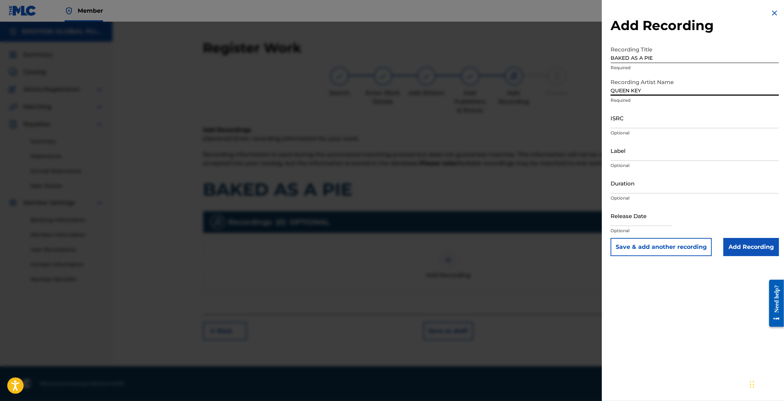
type input "QUEEN KEY"
click at [643, 118] on input "ISRC" at bounding box center [694, 118] width 168 height 21
click at [742, 247] on input "Add Recording" at bounding box center [750, 247] width 55 height 18
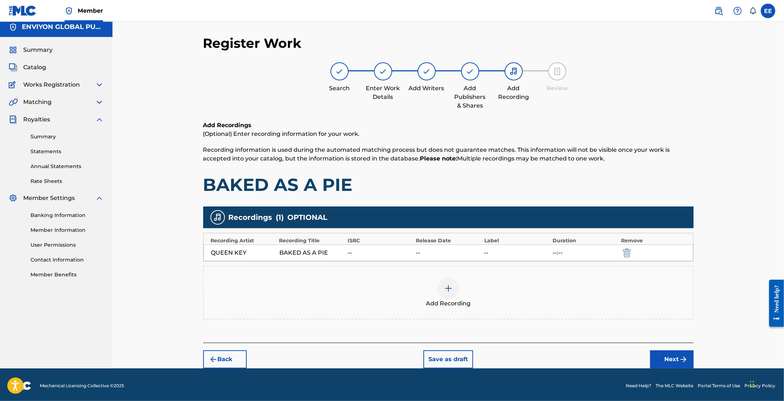
scroll to position [6, 0]
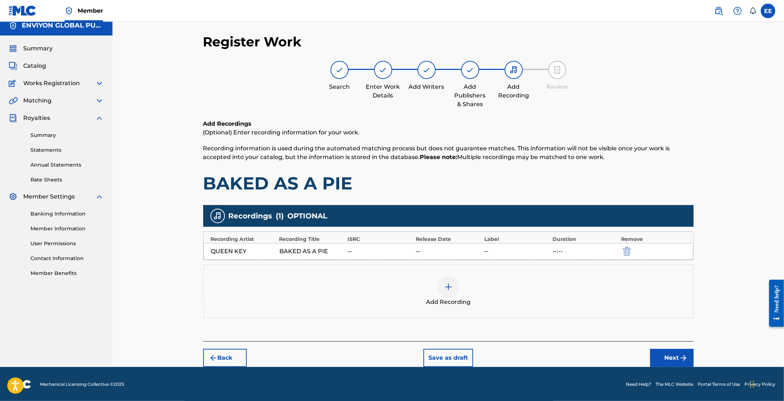
click at [673, 360] on button "Next" at bounding box center [672, 358] width 44 height 18
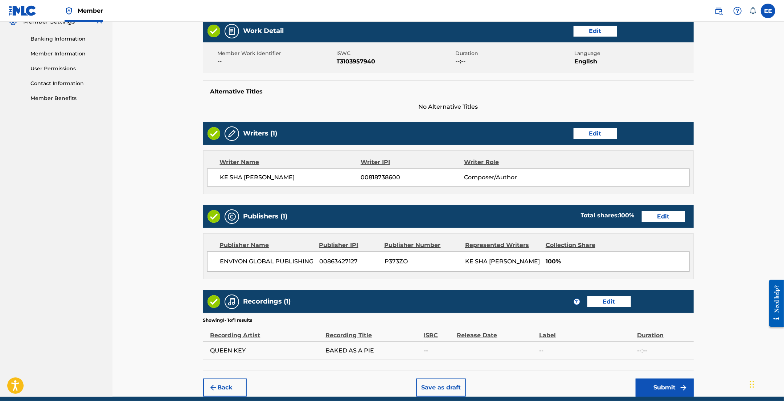
scroll to position [212, 0]
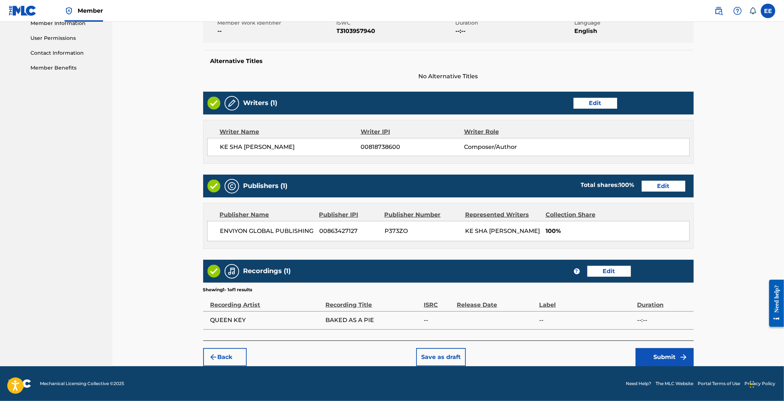
click at [653, 357] on button "Submit" at bounding box center [664, 357] width 58 height 18
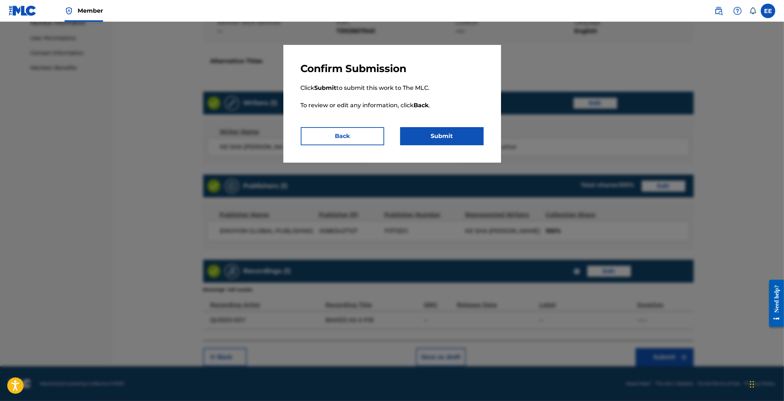
click at [436, 138] on button "Submit" at bounding box center [441, 136] width 83 height 18
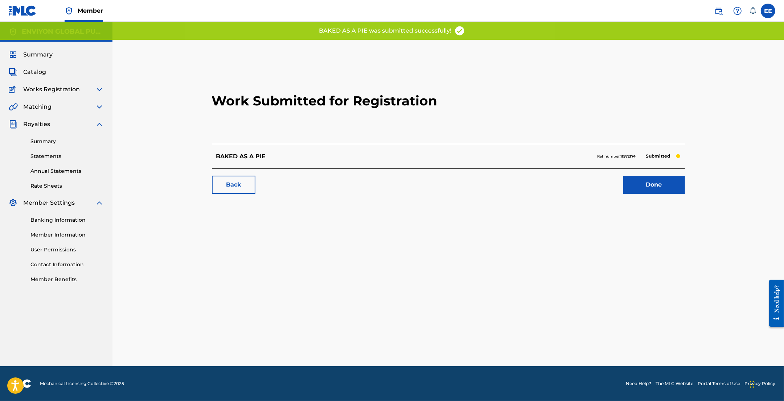
click at [39, 77] on div "Summary Catalog Works Registration Claiming Tool Individual Registration Tool B…" at bounding box center [56, 167] width 112 height 251
click at [37, 73] on span "Catalog" at bounding box center [34, 72] width 23 height 9
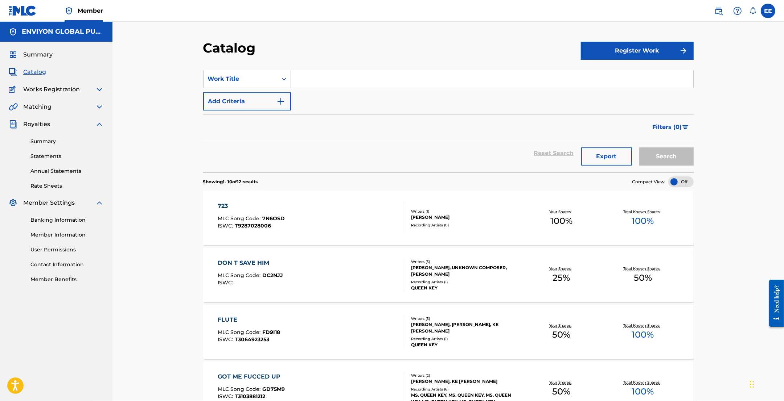
click at [93, 90] on div "Works Registration" at bounding box center [56, 89] width 95 height 9
click at [97, 90] on img at bounding box center [99, 89] width 9 height 9
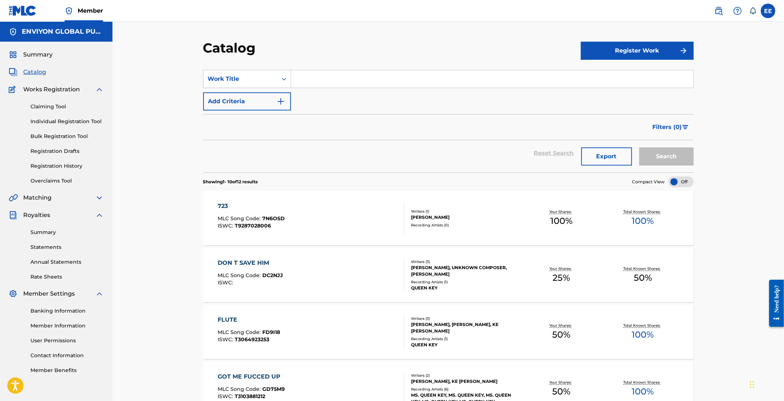
click at [61, 109] on link "Claiming Tool" at bounding box center [66, 107] width 73 height 8
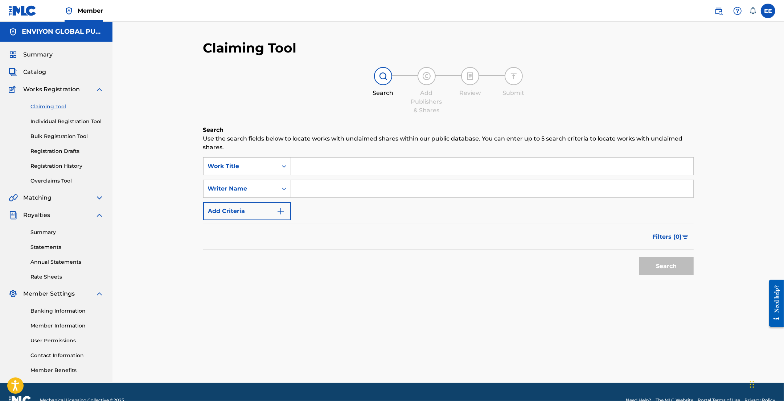
click at [326, 168] on input "Search Form" at bounding box center [492, 166] width 402 height 17
type input "BAKED AS A PIE"
click at [639, 257] on button "Search" at bounding box center [666, 266] width 54 height 18
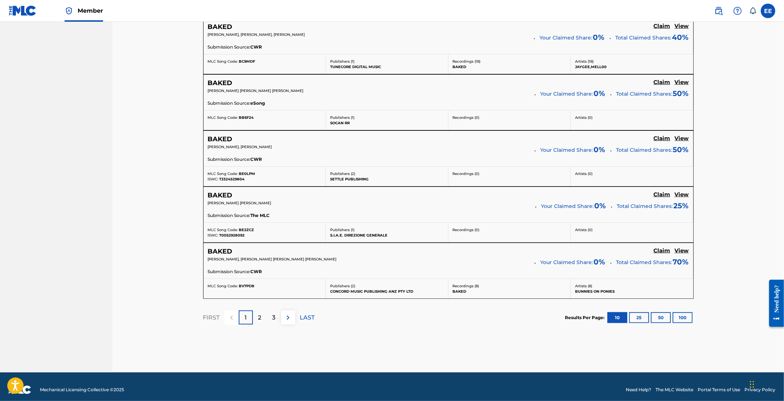
scroll to position [553, 0]
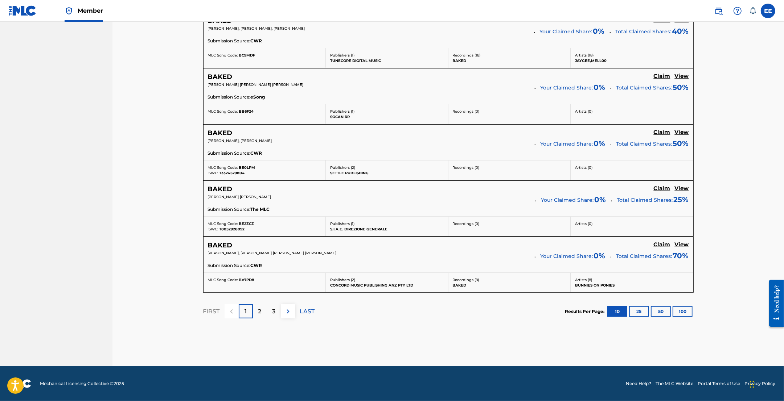
click at [264, 309] on div "2" at bounding box center [260, 312] width 14 height 14
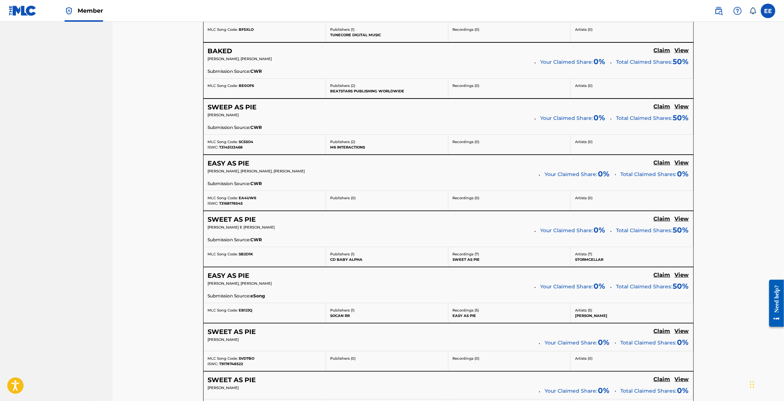
scroll to position [356, 0]
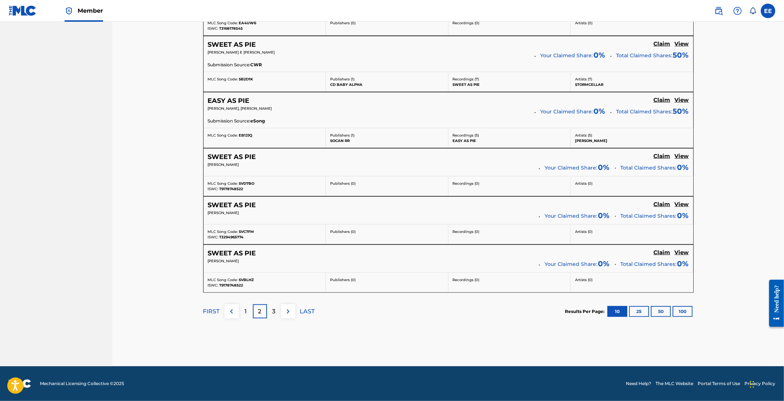
click at [278, 310] on div "3" at bounding box center [274, 312] width 14 height 14
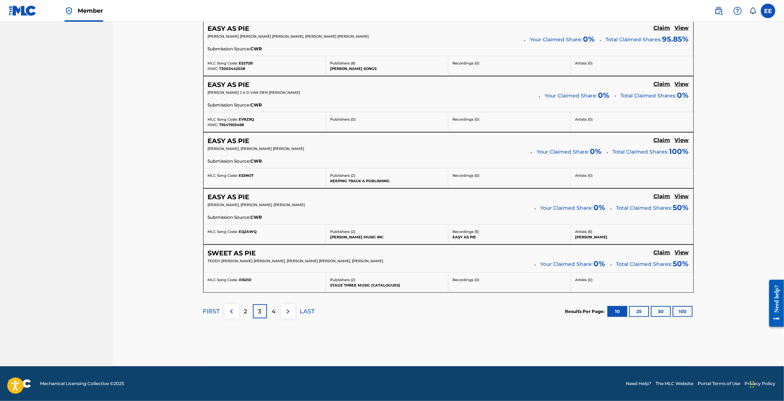
click at [275, 314] on p "4" at bounding box center [274, 312] width 4 height 9
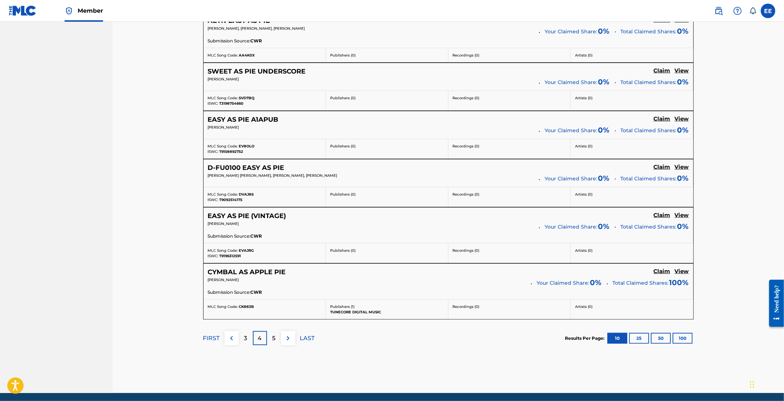
scroll to position [532, 0]
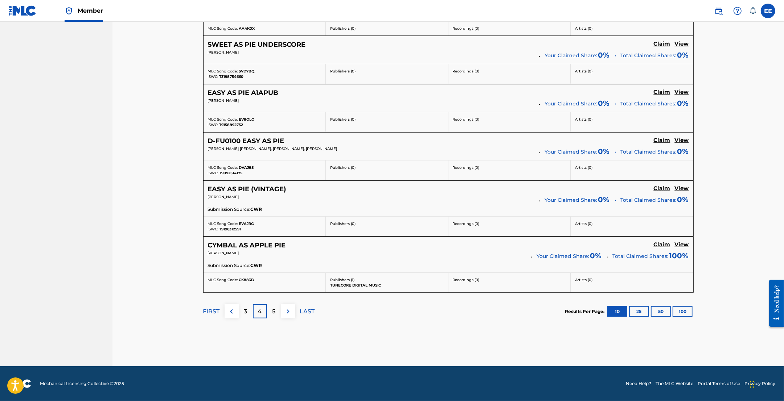
click at [269, 313] on div "5" at bounding box center [274, 312] width 14 height 14
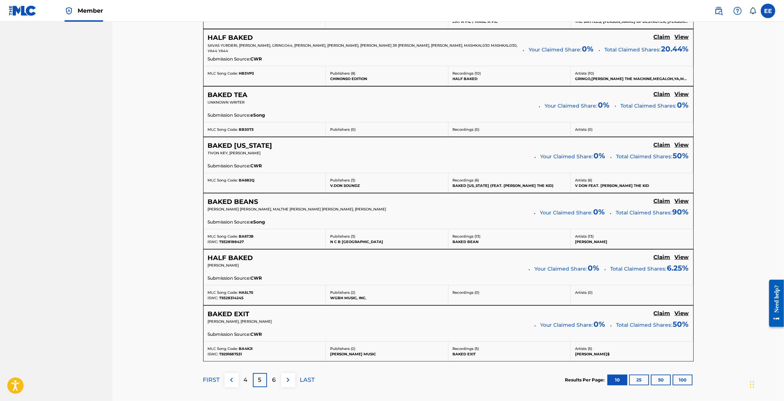
scroll to position [541, 0]
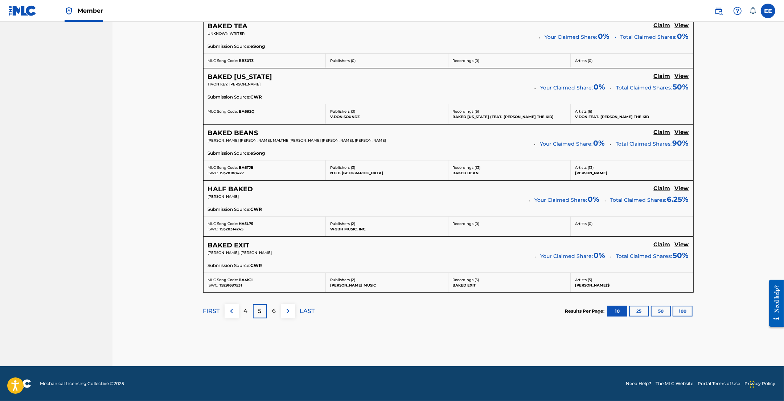
click at [272, 311] on p "6" at bounding box center [274, 311] width 4 height 9
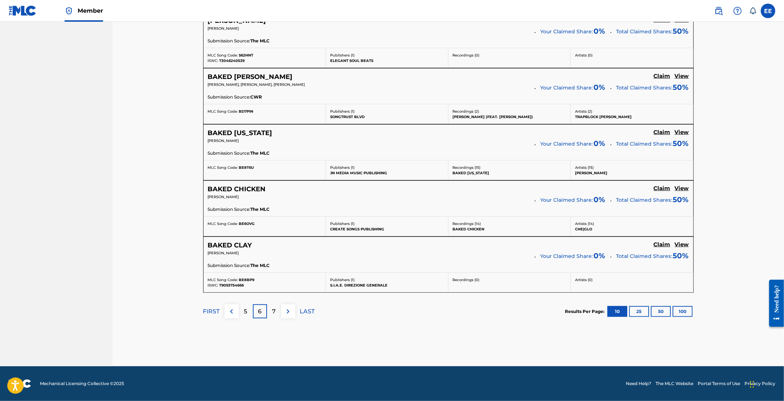
click at [274, 311] on p "7" at bounding box center [274, 312] width 4 height 9
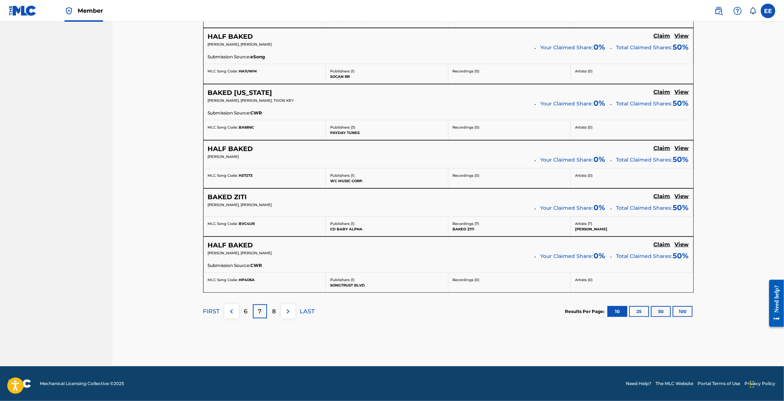
click at [277, 315] on div "8" at bounding box center [274, 312] width 14 height 14
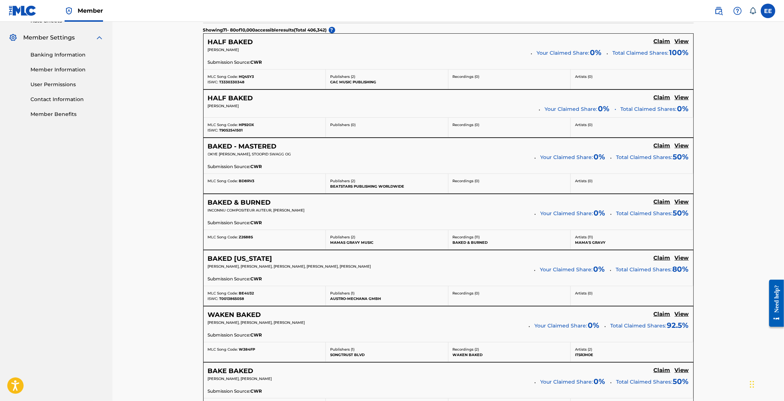
scroll to position [0, 0]
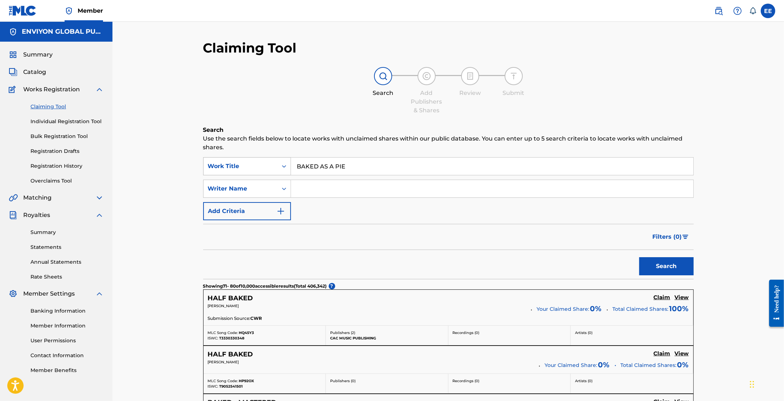
drag, startPoint x: 360, startPoint y: 171, endPoint x: 255, endPoint y: 165, distance: 105.3
click at [255, 165] on div "SearchWithCriteria99b92f06-4e3d-40f6-9b3a-41b2a9ae69ad Work Title BAKED AS A PIE" at bounding box center [448, 166] width 490 height 18
click at [329, 165] on input "Search Form" at bounding box center [492, 166] width 402 height 17
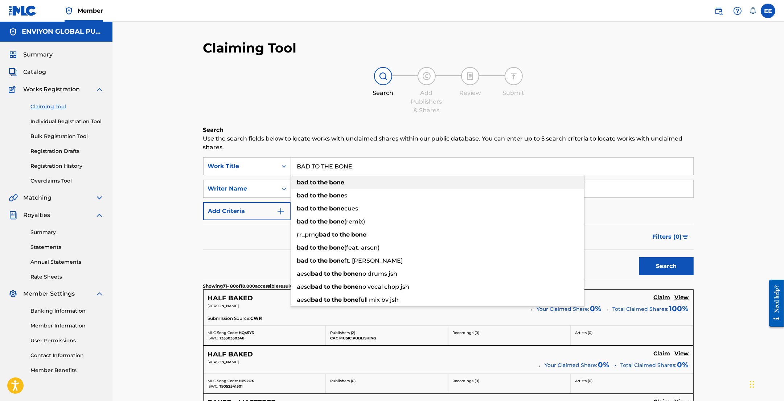
click at [363, 184] on div "bad to the bone" at bounding box center [437, 182] width 293 height 13
type input "bad to the bone"
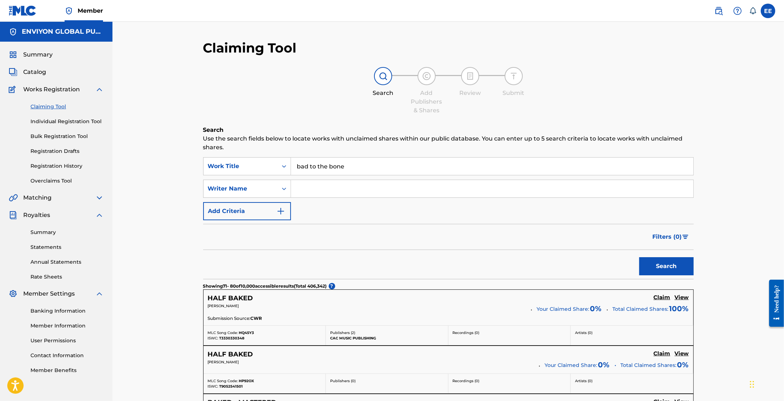
click at [653, 265] on button "Search" at bounding box center [666, 266] width 54 height 18
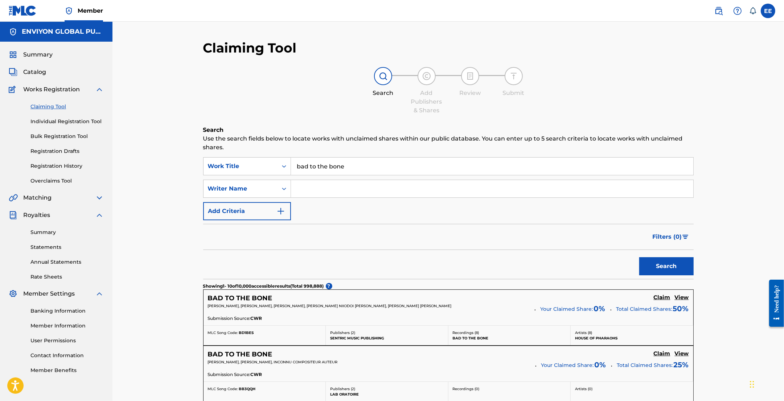
click at [311, 189] on input "Search Form" at bounding box center [492, 188] width 402 height 17
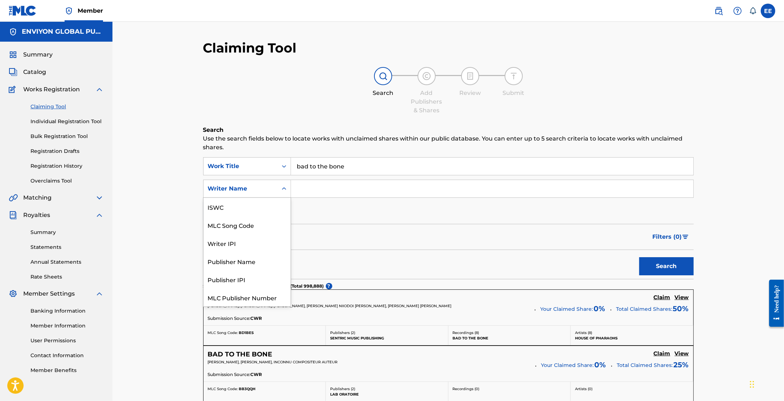
click at [283, 189] on icon "Search Form" at bounding box center [284, 188] width 4 height 3
click at [255, 227] on div "Writer IPI" at bounding box center [246, 225] width 87 height 18
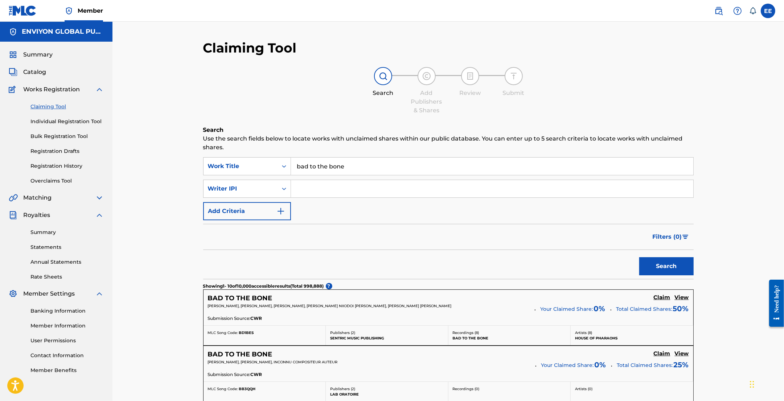
click at [308, 183] on input "Search Form" at bounding box center [492, 188] width 402 height 17
paste input "00818738600"
click at [672, 269] on button "Search" at bounding box center [666, 266] width 54 height 18
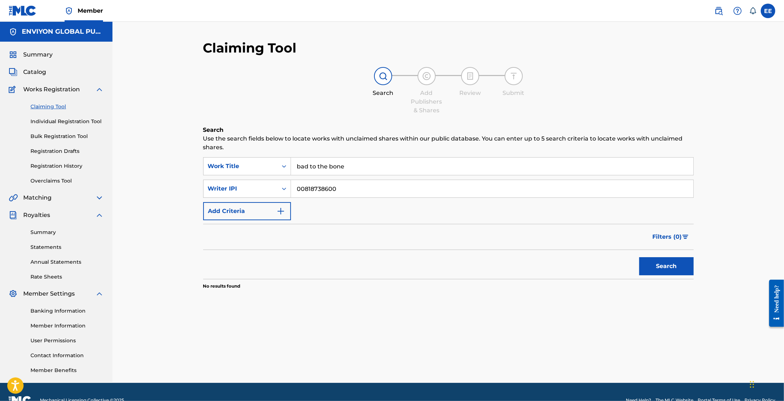
click at [654, 267] on button "Search" at bounding box center [666, 266] width 54 height 18
drag, startPoint x: 336, startPoint y: 186, endPoint x: 303, endPoint y: 189, distance: 33.5
click at [303, 189] on input "00818738600" at bounding box center [492, 188] width 402 height 17
click at [304, 187] on input "00818738600" at bounding box center [492, 188] width 402 height 17
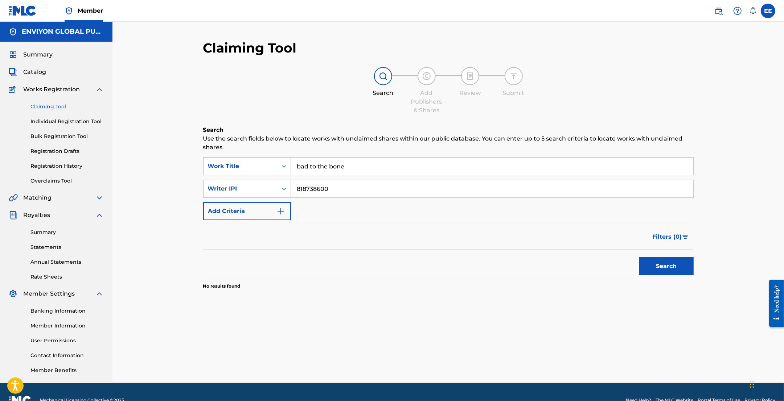
type input "818738600"
click at [662, 268] on button "Search" at bounding box center [666, 266] width 54 height 18
click at [325, 184] on input "818738600" at bounding box center [492, 188] width 402 height 17
drag, startPoint x: 340, startPoint y: 188, endPoint x: 298, endPoint y: 185, distance: 41.8
click at [298, 185] on input "818738600" at bounding box center [492, 188] width 402 height 17
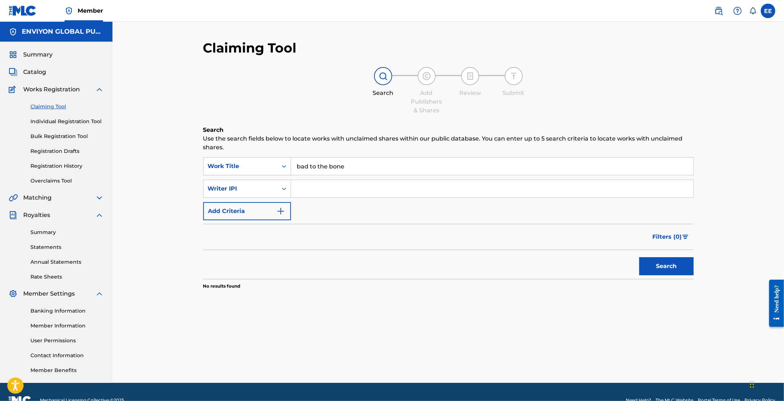
click at [50, 106] on link "Claiming Tool" at bounding box center [66, 107] width 73 height 8
drag, startPoint x: 358, startPoint y: 168, endPoint x: 245, endPoint y: 160, distance: 113.4
click at [245, 160] on div "SearchWithCriteria99b92f06-4e3d-40f6-9b3a-41b2a9ae69ad Work Title bad to the bo…" at bounding box center [448, 166] width 490 height 18
click at [294, 189] on input "Search Form" at bounding box center [492, 188] width 402 height 17
paste input "00818738600"
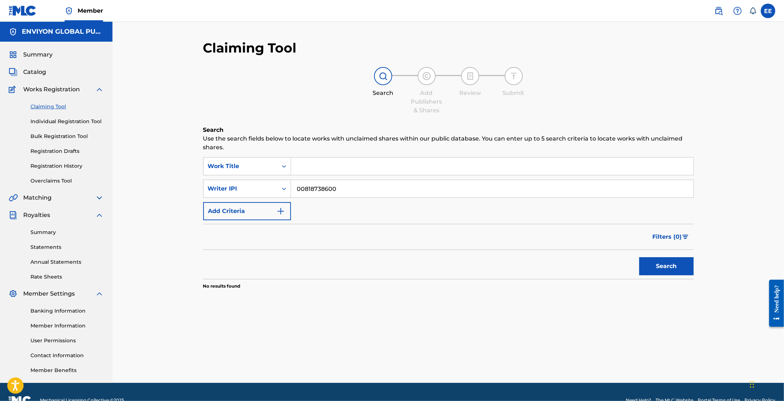
type input "00818738600"
click at [650, 265] on button "Search" at bounding box center [666, 266] width 54 height 18
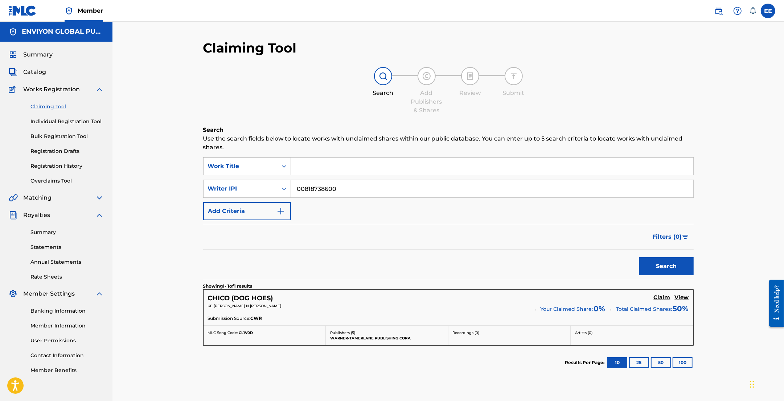
click at [663, 298] on h5 "Claim" at bounding box center [661, 297] width 17 height 7
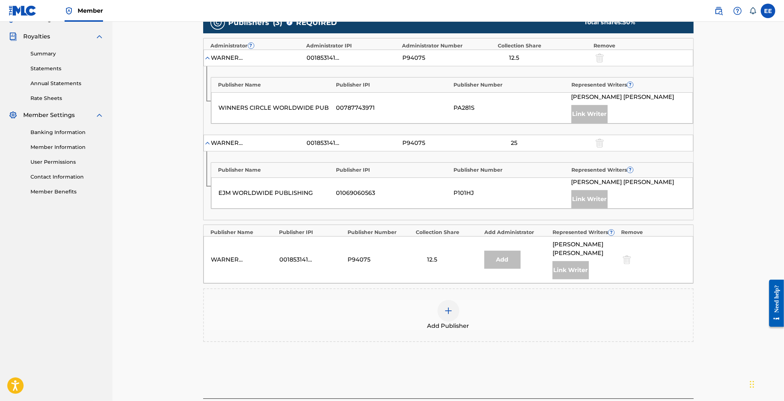
scroll to position [181, 0]
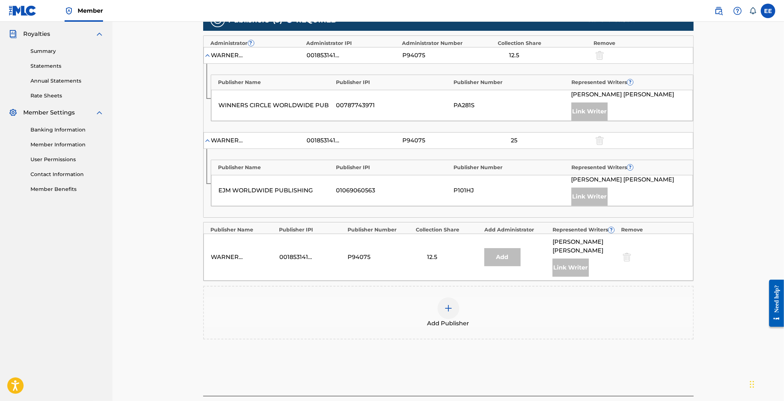
click at [448, 313] on img at bounding box center [448, 308] width 9 height 9
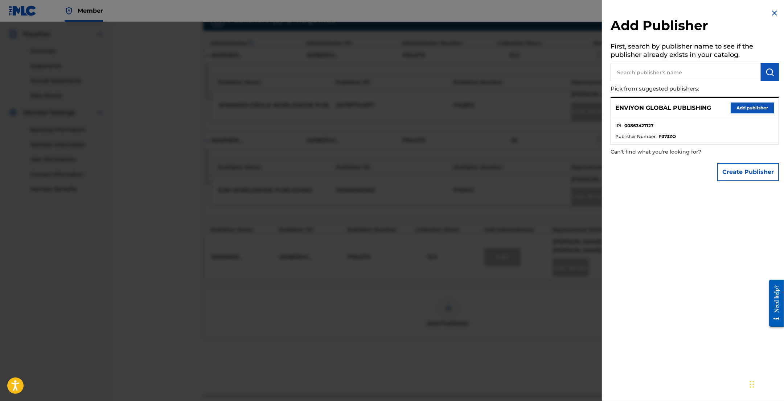
click at [740, 107] on button "Add publisher" at bounding box center [752, 108] width 44 height 11
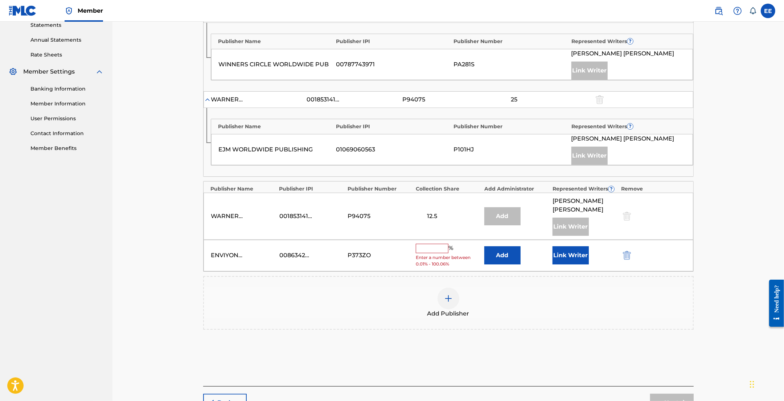
scroll to position [227, 0]
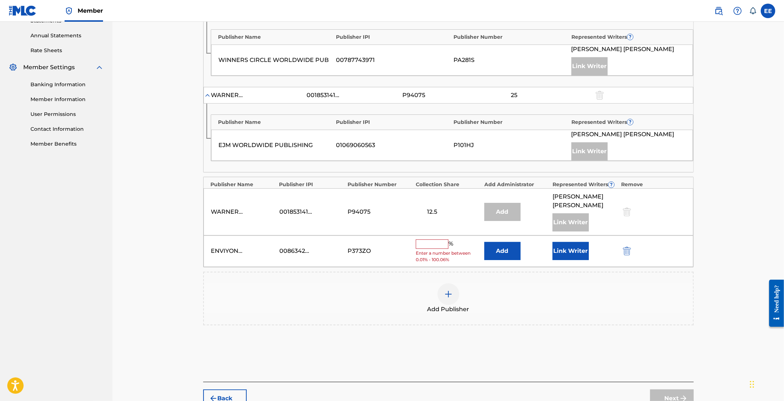
click at [427, 244] on input "text" at bounding box center [432, 244] width 33 height 9
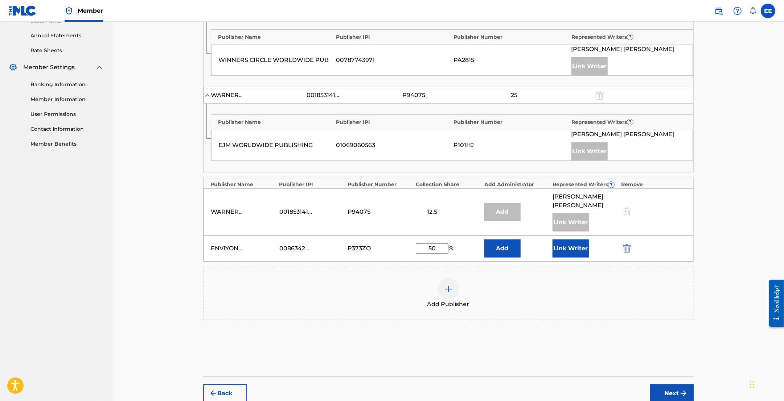
scroll to position [181, 0]
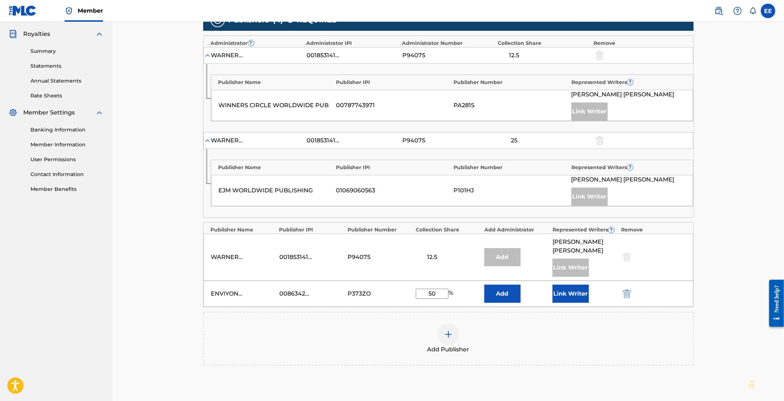
type input "50"
click at [508, 294] on button "Add" at bounding box center [502, 294] width 36 height 18
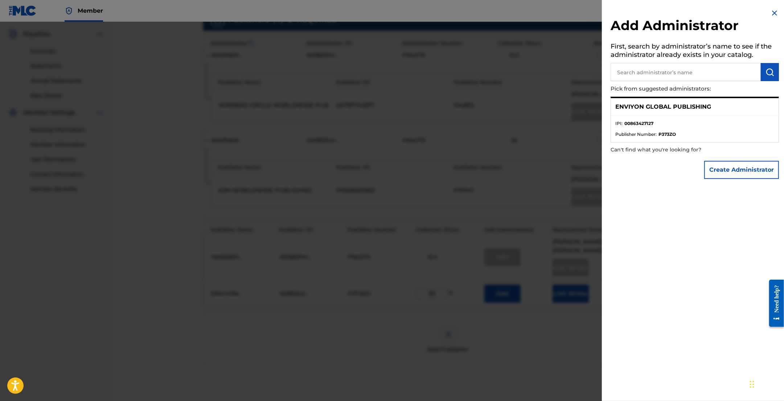
click at [679, 106] on p "ENVIYON GLOBAL PUBLISHING" at bounding box center [663, 107] width 96 height 9
click at [725, 168] on button "Create Administrator" at bounding box center [741, 170] width 75 height 18
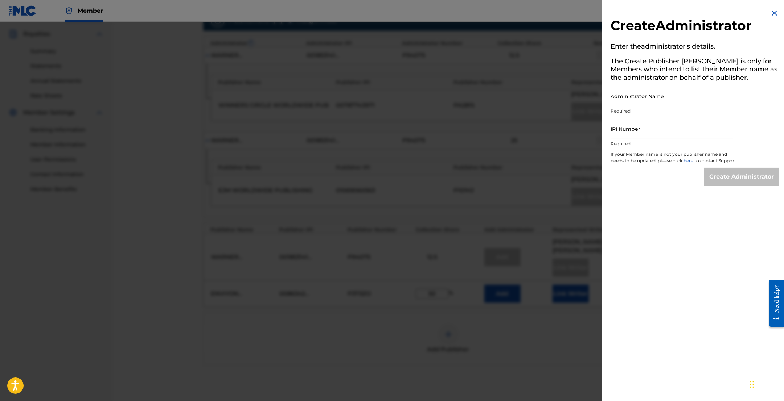
click at [772, 15] on img at bounding box center [774, 13] width 9 height 9
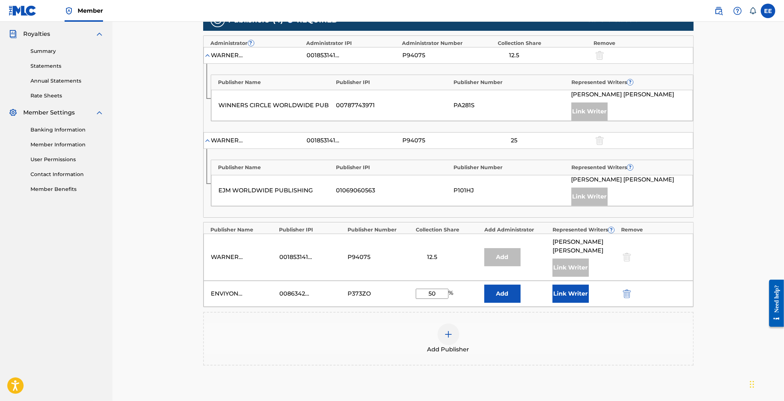
click at [500, 289] on button "Add" at bounding box center [502, 294] width 36 height 18
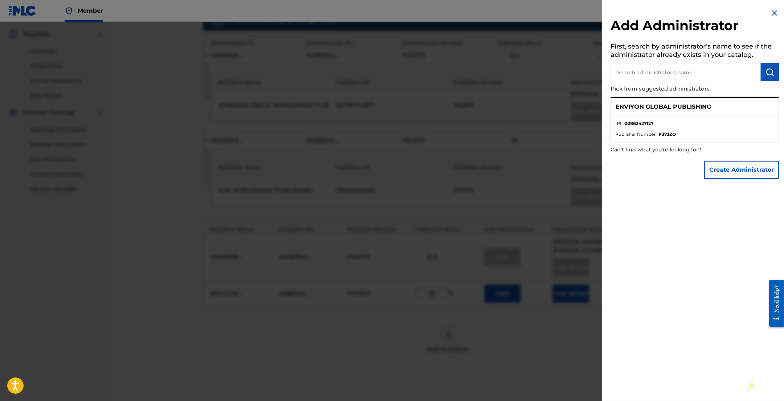
click at [630, 106] on p "ENVIYON GLOBAL PUBLISHING" at bounding box center [663, 107] width 96 height 9
click at [660, 72] on input "text" at bounding box center [685, 72] width 150 height 18
click at [642, 108] on p "ENVIYON GLOBAL PUBLISHING" at bounding box center [663, 107] width 96 height 9
click at [672, 214] on div "Add Administrator First, search by administrator’s name to see if the administr…" at bounding box center [695, 200] width 186 height 401
click at [770, 13] on img at bounding box center [774, 13] width 9 height 9
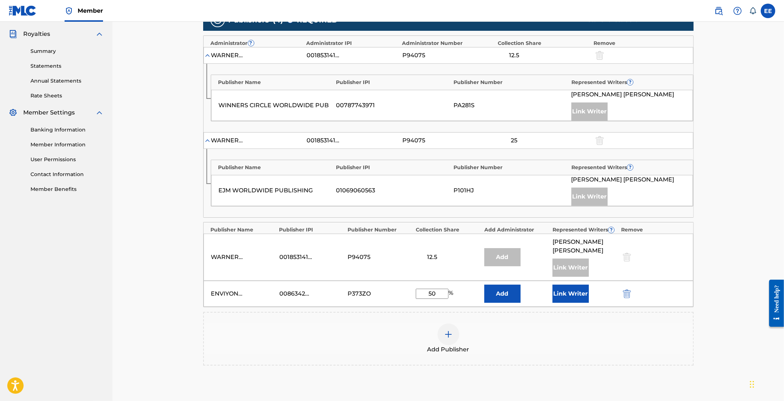
click at [572, 297] on button "Link Writer" at bounding box center [570, 294] width 36 height 18
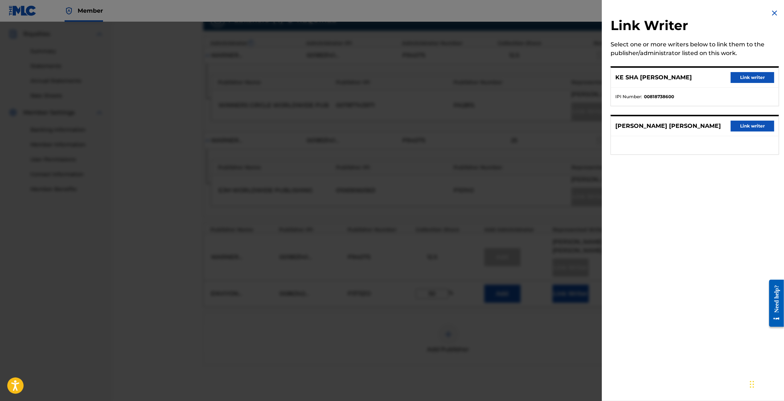
click at [744, 75] on button "Link writer" at bounding box center [752, 77] width 44 height 11
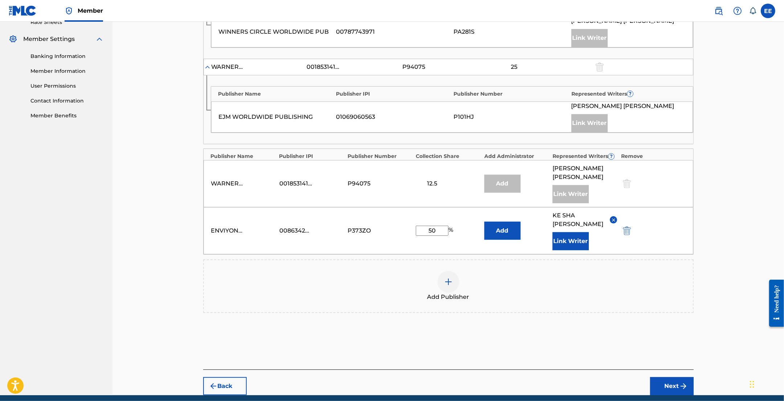
scroll to position [239, 0]
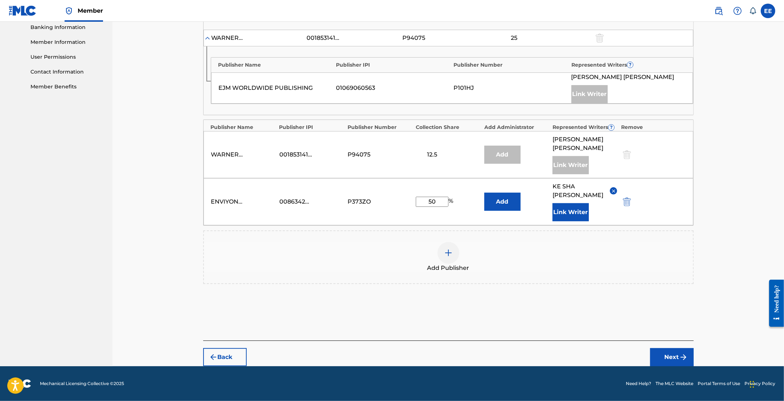
click at [669, 357] on button "Next" at bounding box center [672, 357] width 44 height 18
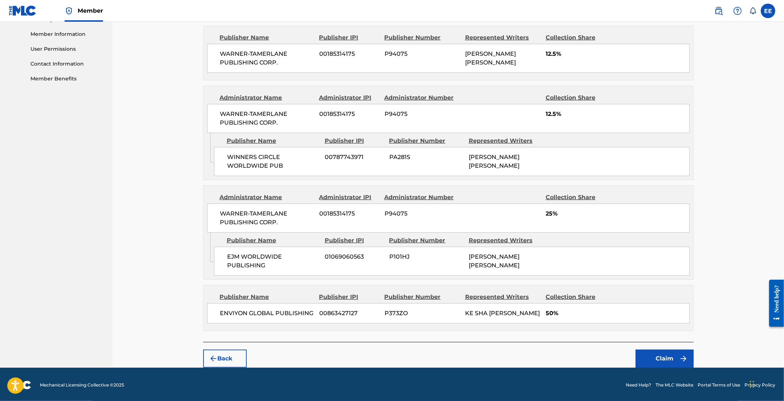
scroll to position [295, 0]
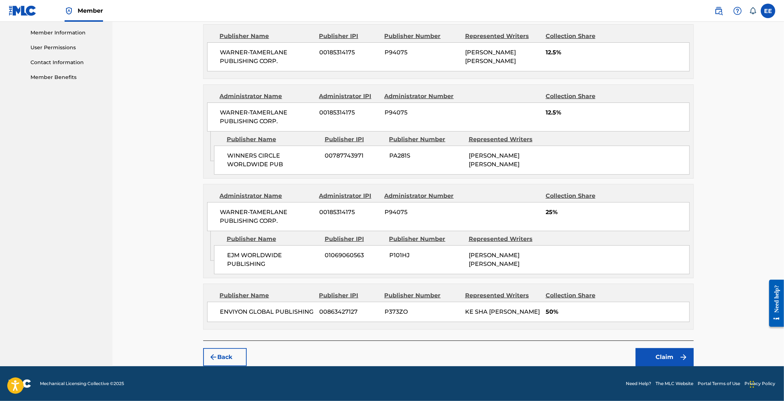
click at [665, 358] on button "Claim" at bounding box center [664, 357] width 58 height 18
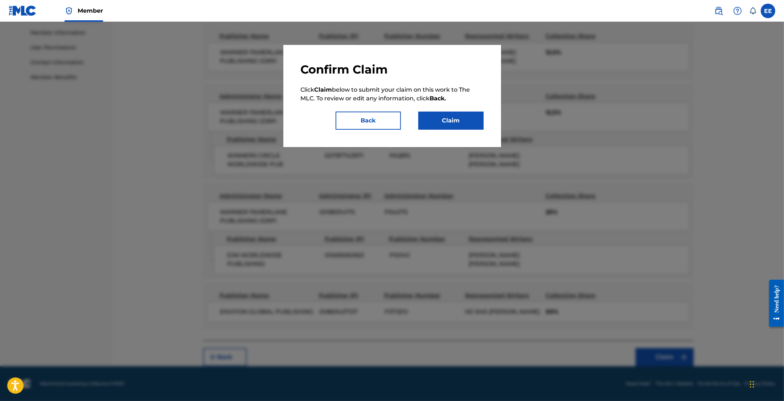
click at [462, 124] on button "Claim" at bounding box center [450, 121] width 65 height 18
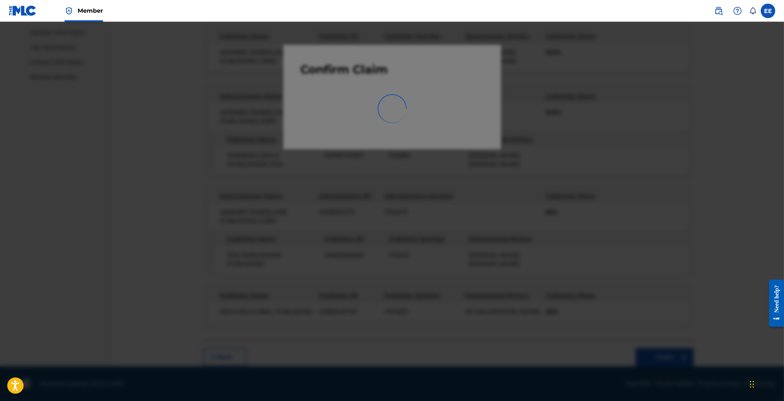
scroll to position [16, 0]
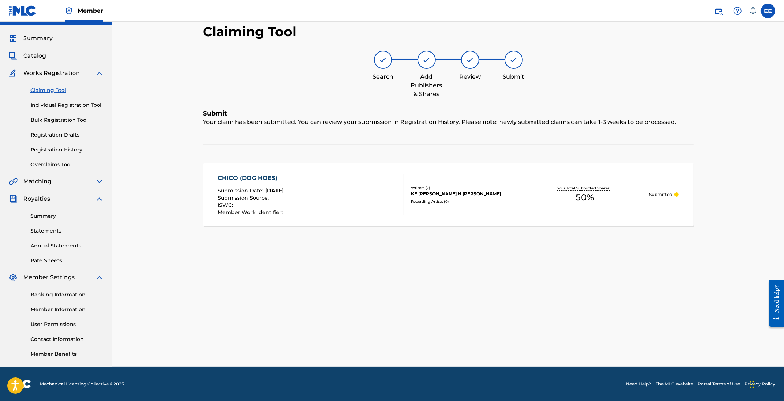
click at [40, 89] on link "Claiming Tool" at bounding box center [66, 91] width 73 height 8
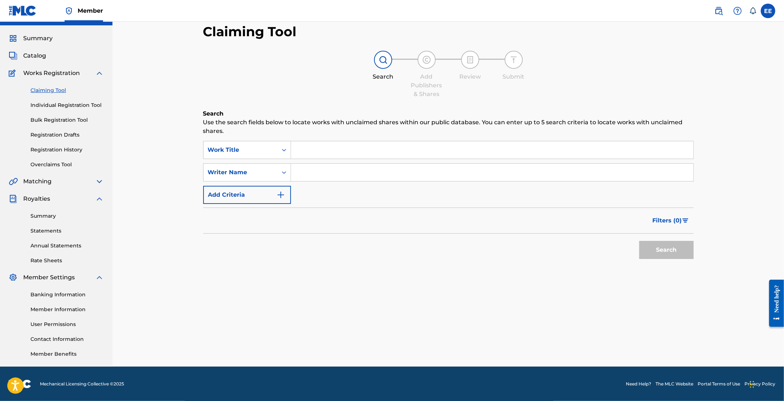
scroll to position [0, 0]
